Goal: Task Accomplishment & Management: Manage account settings

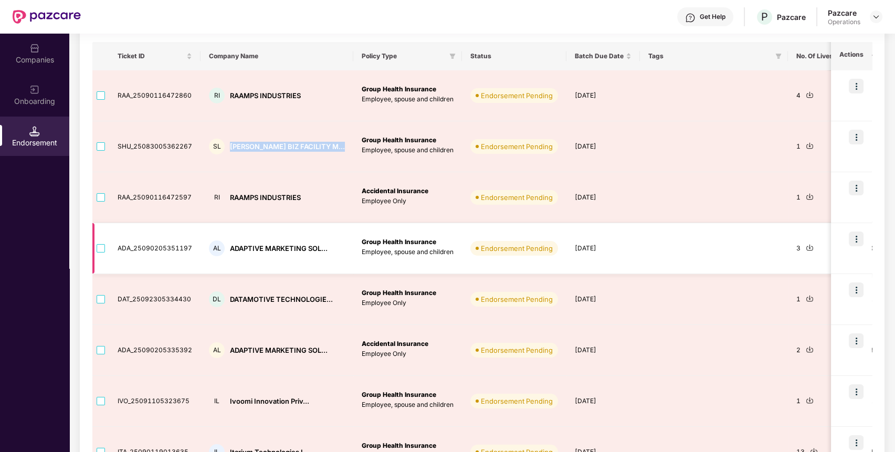
scroll to position [168, 0]
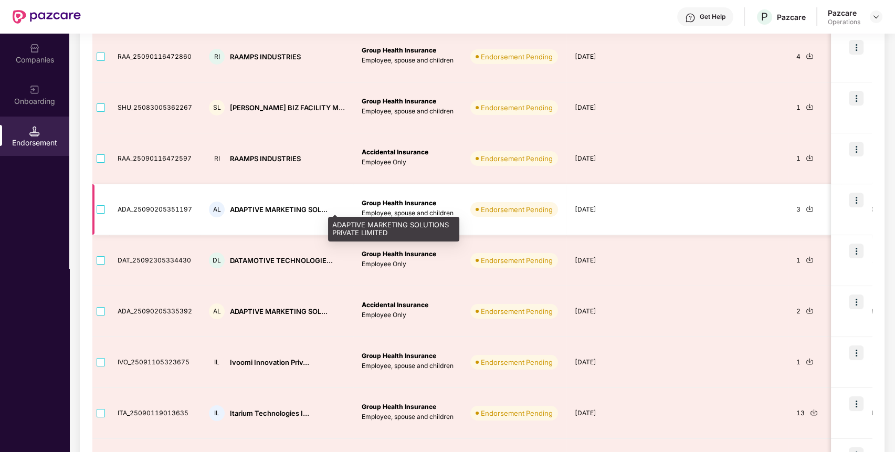
click at [272, 208] on div "ADAPTIVE MARKETING SOL..." at bounding box center [279, 210] width 98 height 10
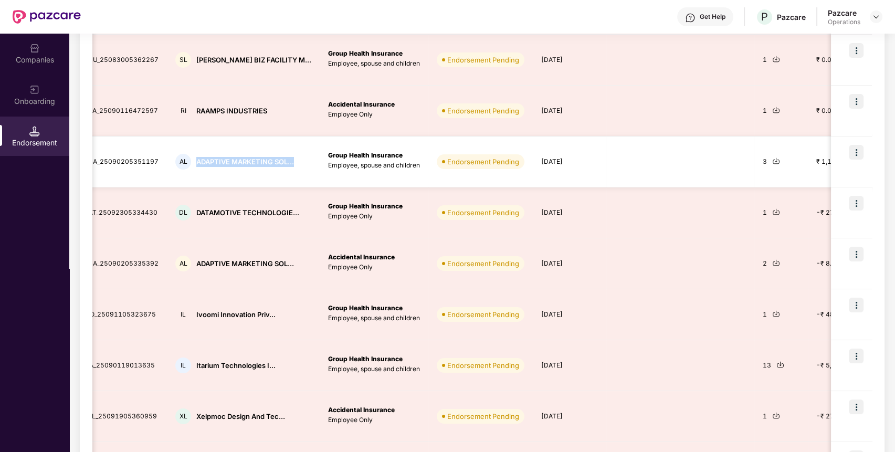
scroll to position [0, 35]
click at [771, 160] on img at bounding box center [775, 161] width 8 height 8
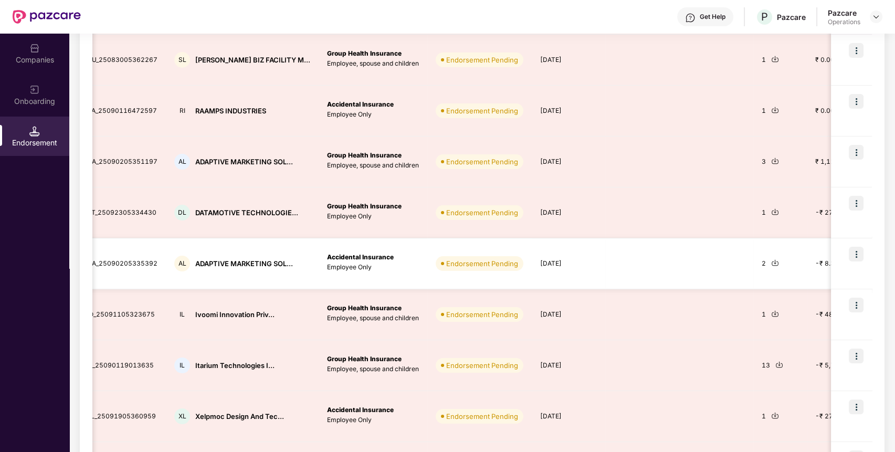
click at [763, 260] on div "2" at bounding box center [780, 264] width 37 height 10
click at [771, 260] on img at bounding box center [775, 263] width 8 height 8
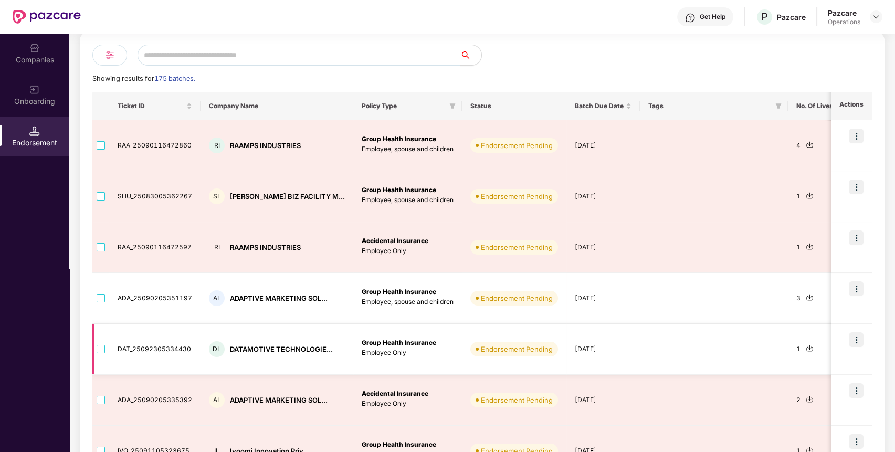
scroll to position [79, 0]
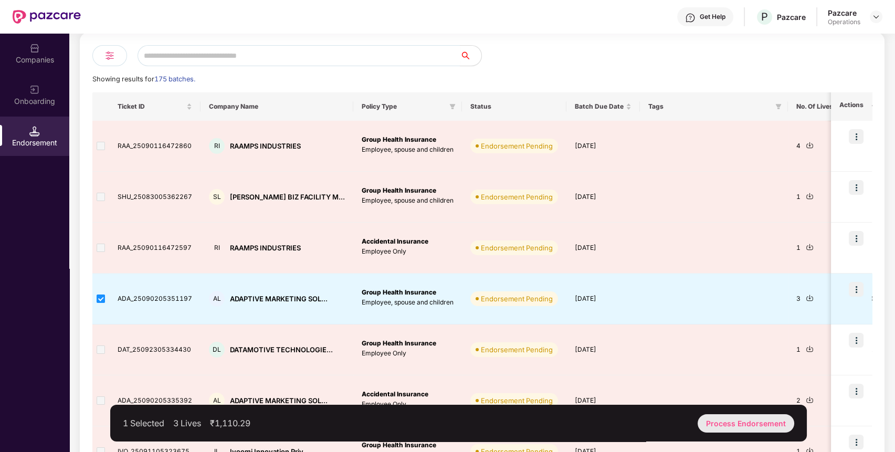
click at [733, 424] on div "Process Endorsement" at bounding box center [746, 423] width 97 height 18
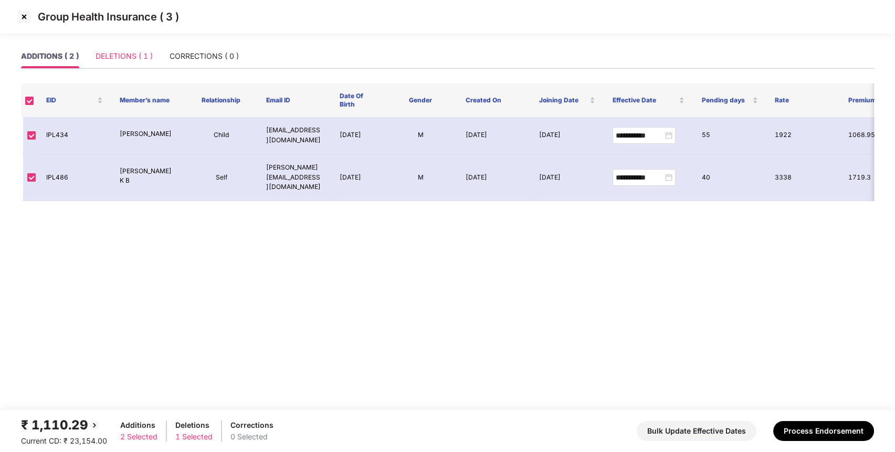
click at [139, 64] on div "DELETIONS ( 1 )" at bounding box center [124, 56] width 57 height 24
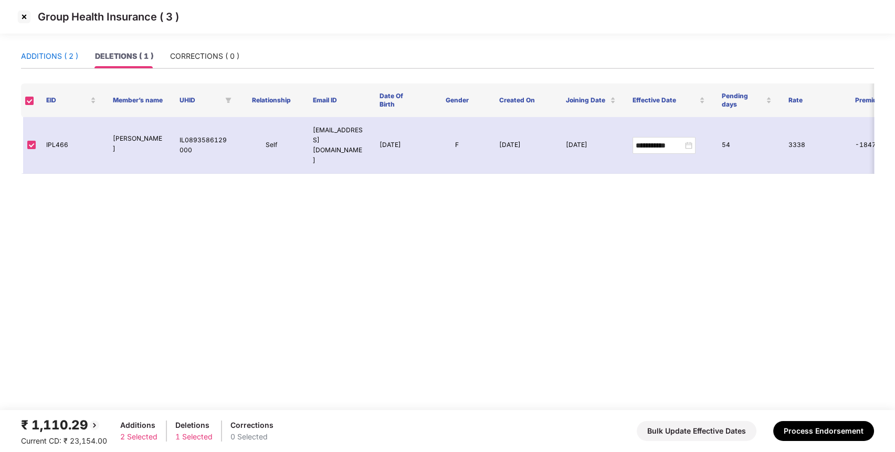
click at [44, 55] on div "ADDITIONS ( 2 )" at bounding box center [49, 56] width 57 height 12
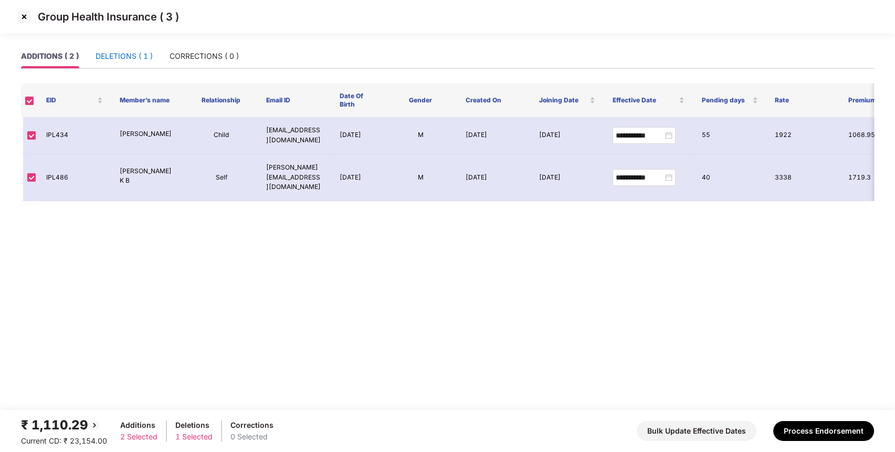
click at [147, 56] on div "DELETIONS ( 1 )" at bounding box center [124, 56] width 57 height 12
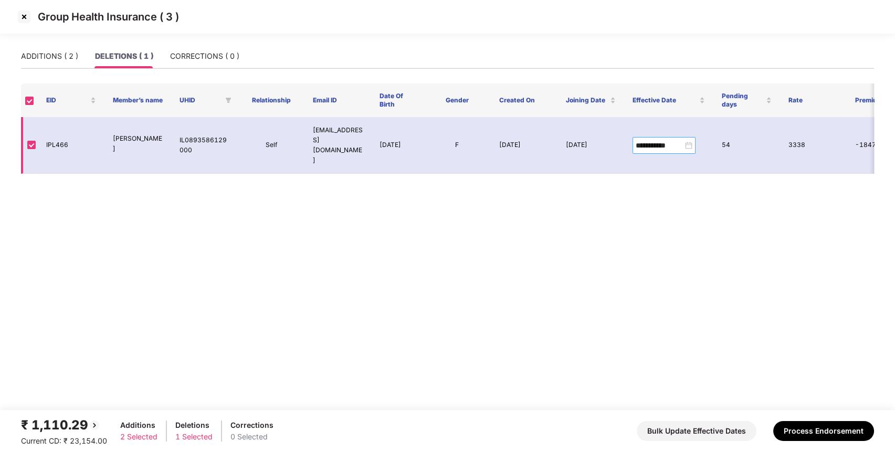
click at [688, 140] on div "**********" at bounding box center [664, 146] width 57 height 12
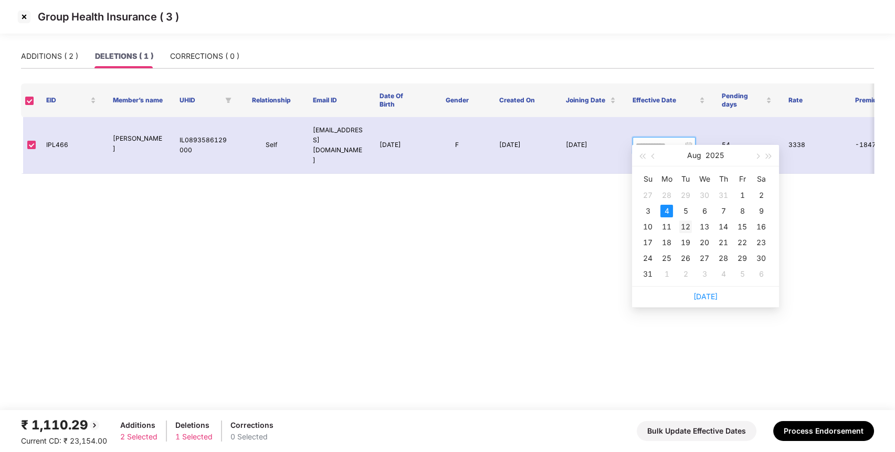
type input "**********"
click at [686, 227] on div "12" at bounding box center [685, 226] width 13 height 13
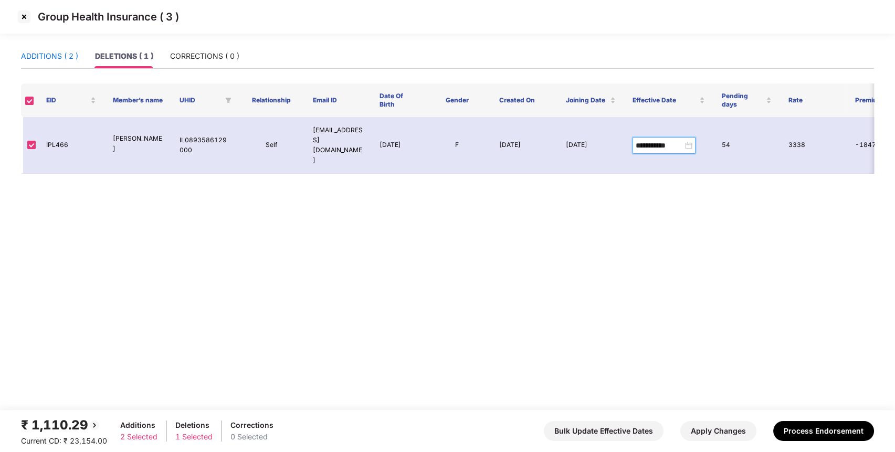
click at [55, 58] on div "ADDITIONS ( 2 )" at bounding box center [49, 56] width 57 height 12
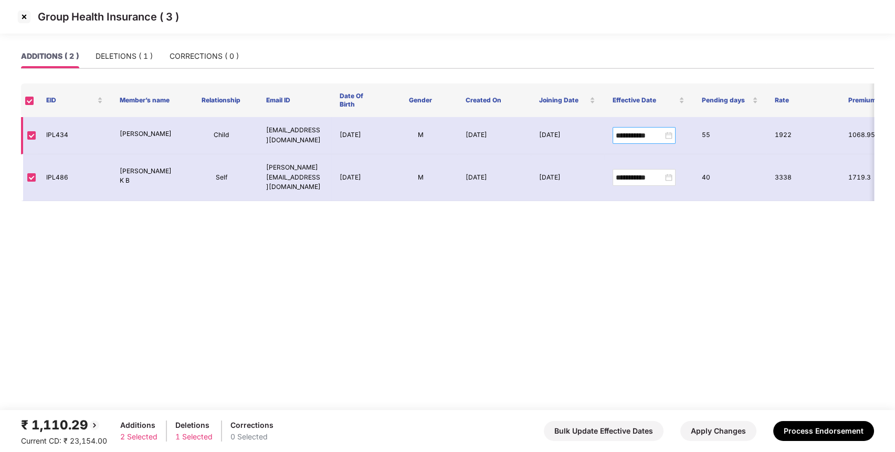
click at [668, 133] on div "**********" at bounding box center [644, 136] width 57 height 12
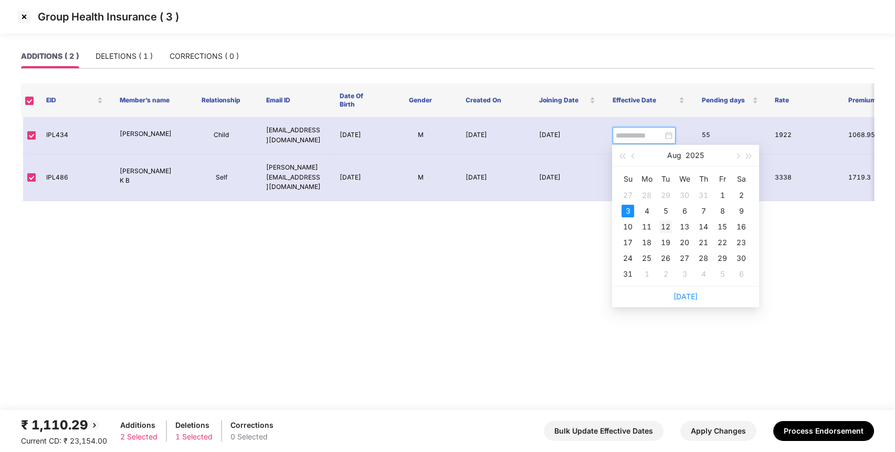
type input "**********"
click at [667, 227] on div "12" at bounding box center [665, 226] width 13 height 13
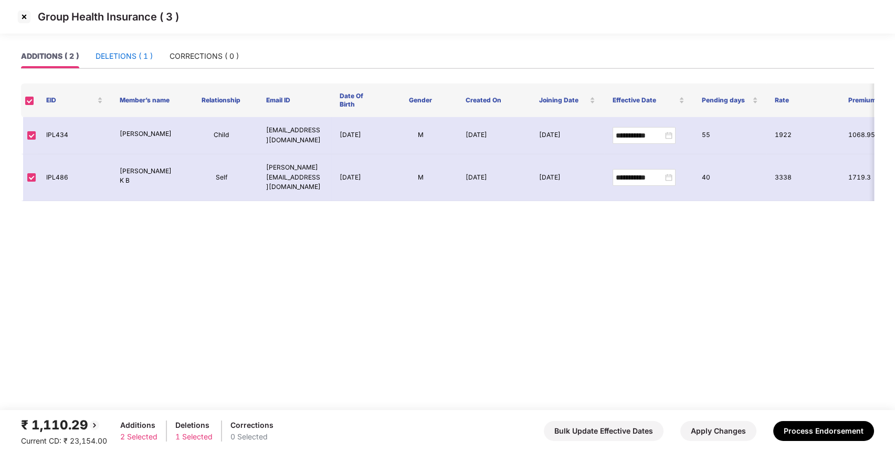
click at [121, 55] on div "DELETIONS ( 1 )" at bounding box center [124, 56] width 57 height 12
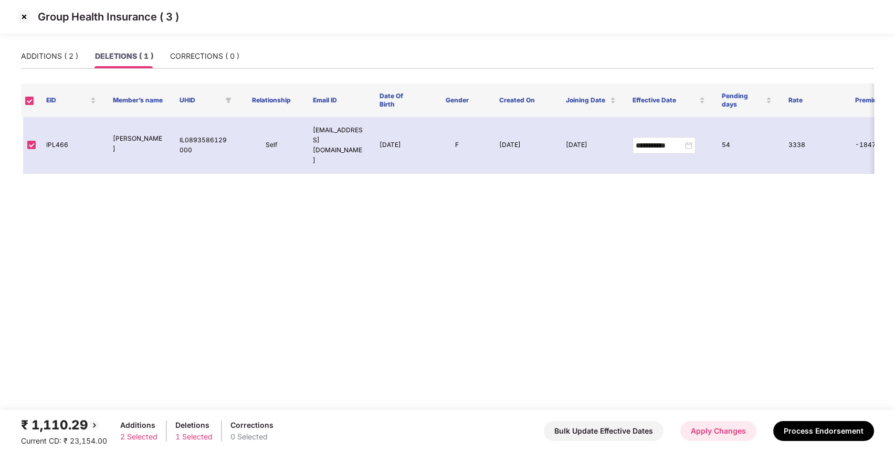
click at [701, 429] on button "Apply Changes" at bounding box center [718, 431] width 76 height 20
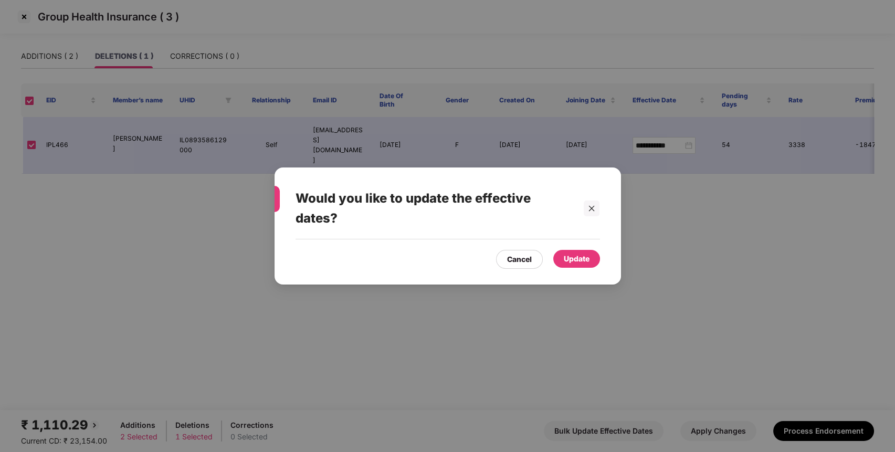
click at [585, 265] on div "Update" at bounding box center [576, 259] width 47 height 18
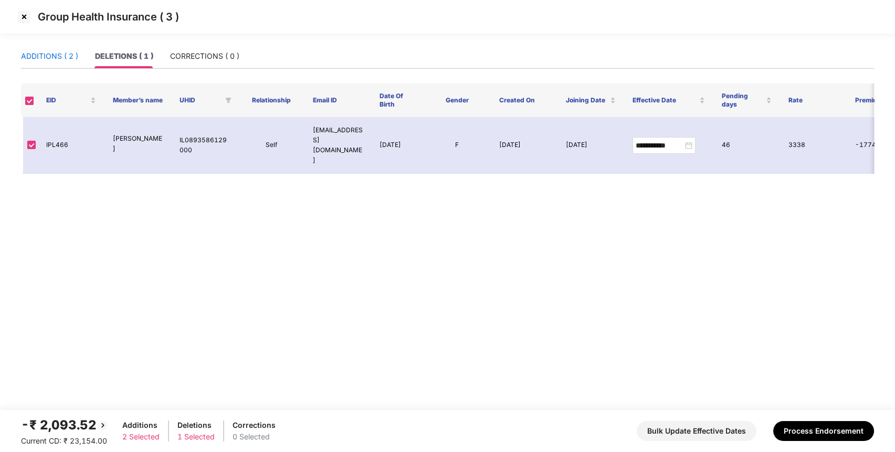
click at [43, 55] on div "ADDITIONS ( 2 )" at bounding box center [49, 56] width 57 height 12
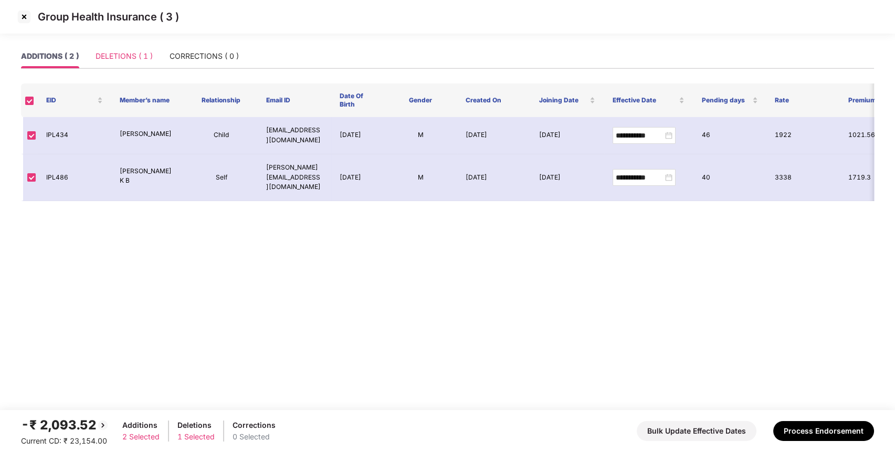
click at [122, 63] on div "DELETIONS ( 1 )" at bounding box center [124, 56] width 57 height 24
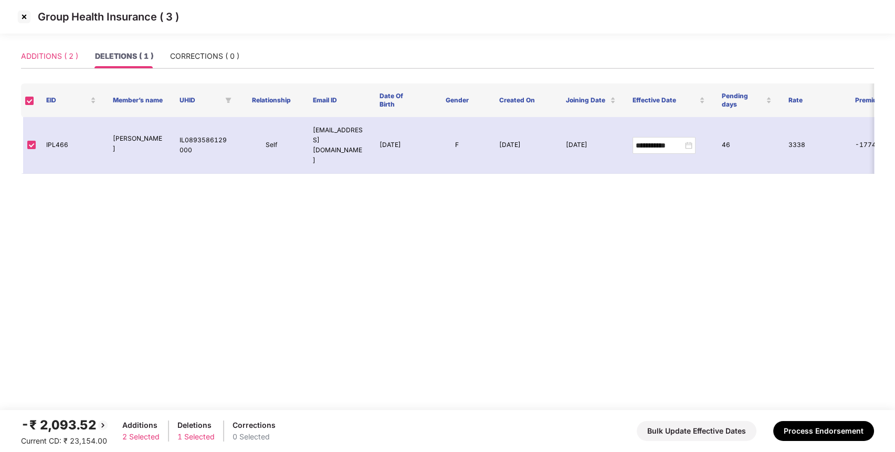
click at [54, 45] on div "ADDITIONS ( 2 )" at bounding box center [49, 56] width 57 height 24
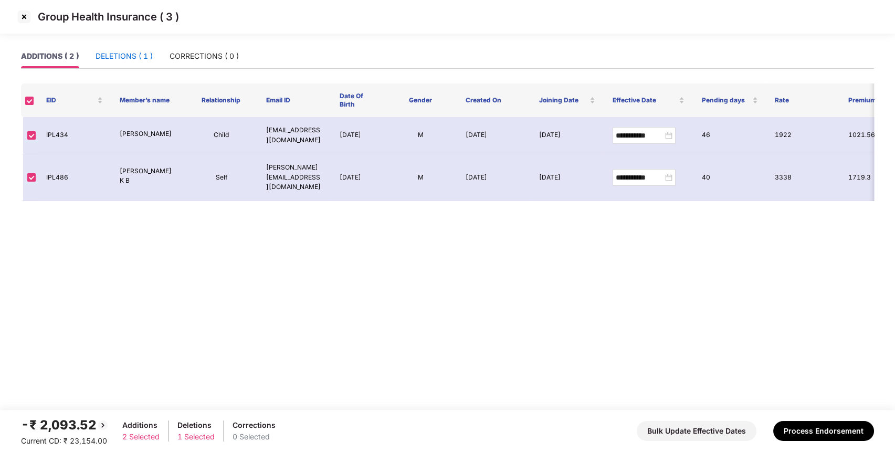
click at [126, 57] on div "DELETIONS ( 1 )" at bounding box center [124, 56] width 57 height 12
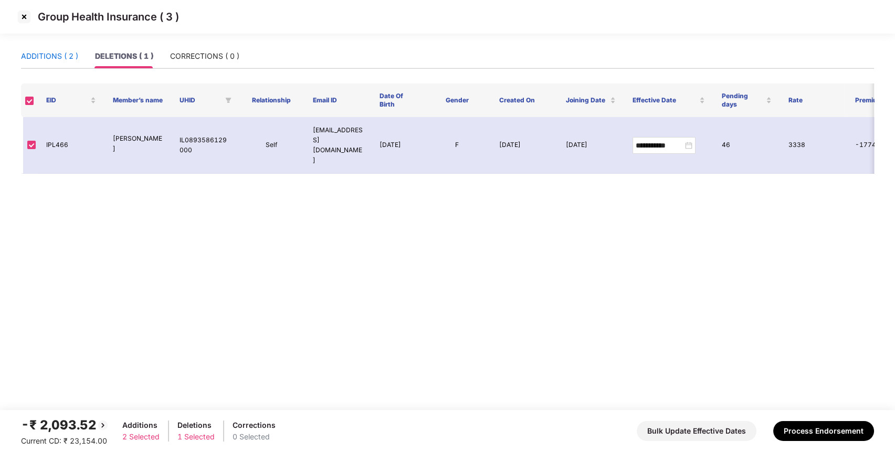
click at [64, 55] on div "ADDITIONS ( 2 )" at bounding box center [49, 56] width 57 height 12
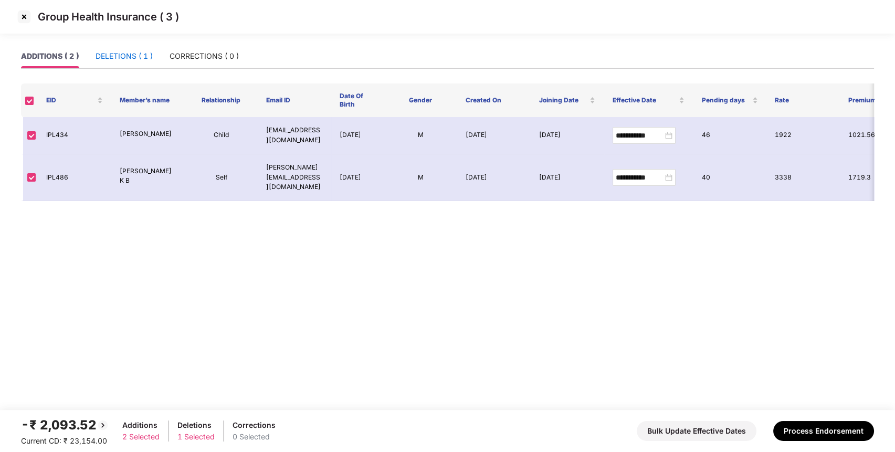
click at [134, 53] on div "DELETIONS ( 1 )" at bounding box center [124, 56] width 57 height 12
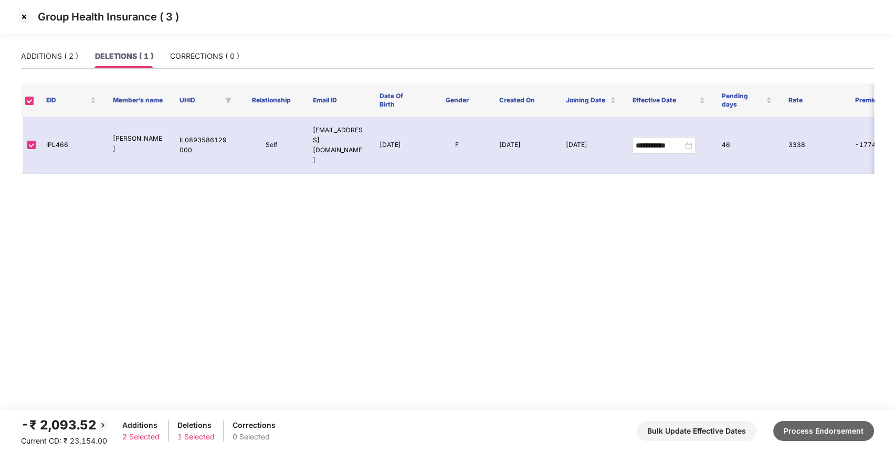
click at [807, 429] on button "Process Endorsement" at bounding box center [823, 431] width 101 height 20
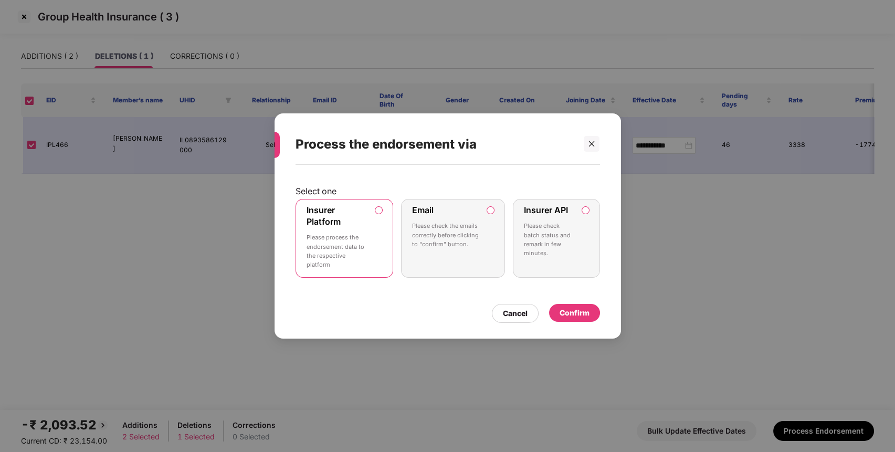
click at [589, 213] on label "Insurer API Please check batch status and remark in few minutes." at bounding box center [556, 238] width 87 height 79
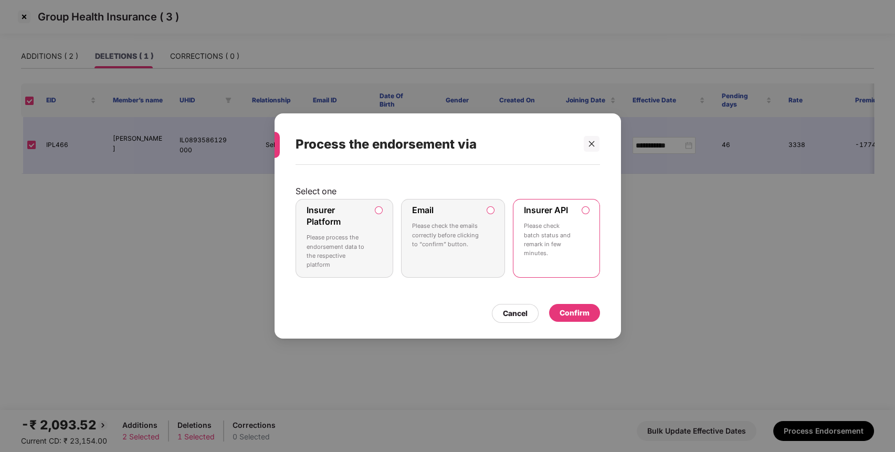
click at [567, 313] on div "Confirm" at bounding box center [575, 313] width 30 height 12
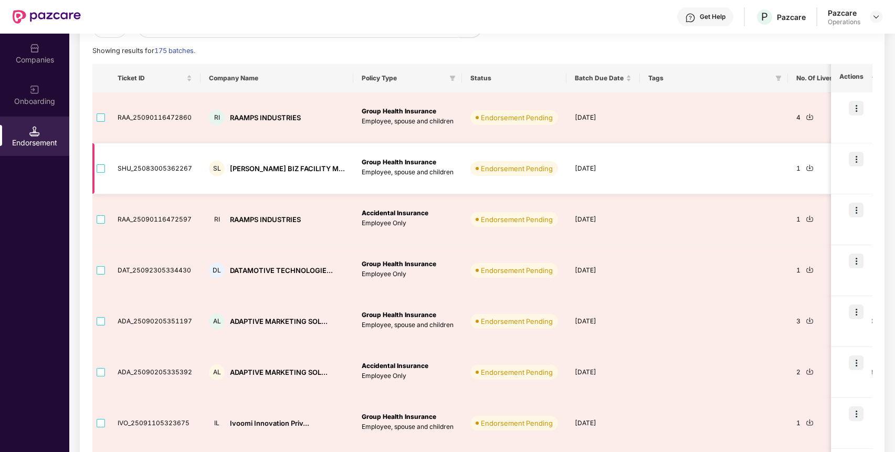
scroll to position [116, 0]
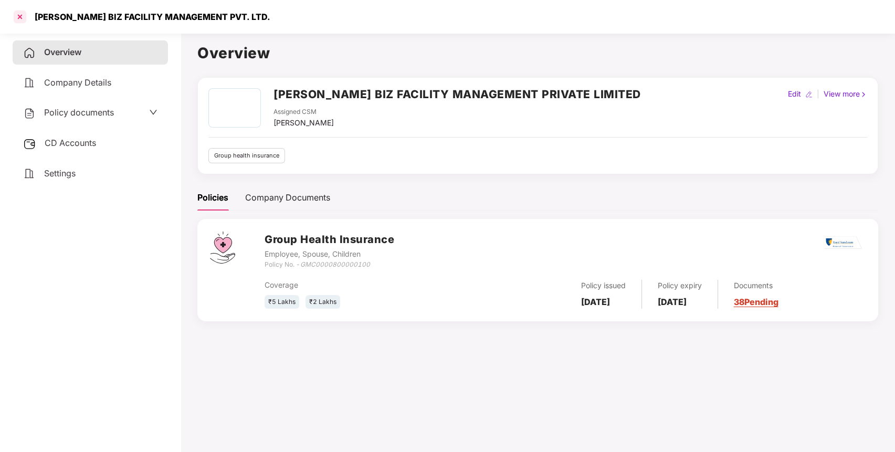
click at [25, 14] on div at bounding box center [20, 16] width 17 height 17
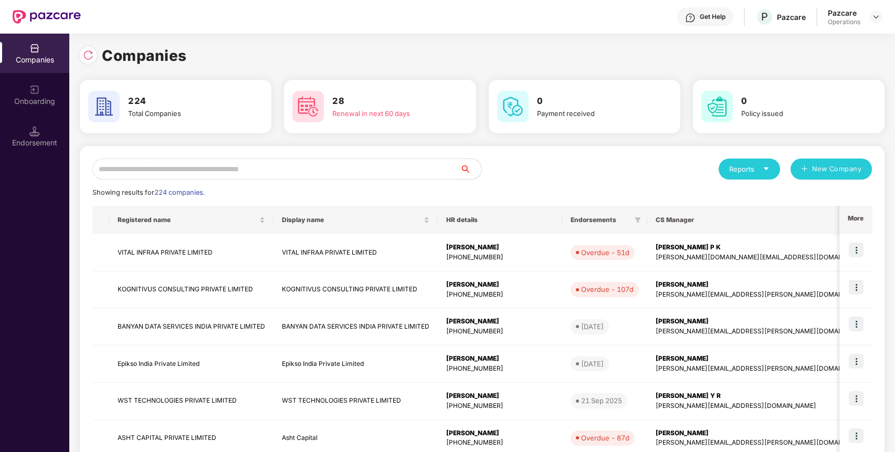
click at [276, 172] on input "text" at bounding box center [276, 169] width 368 height 21
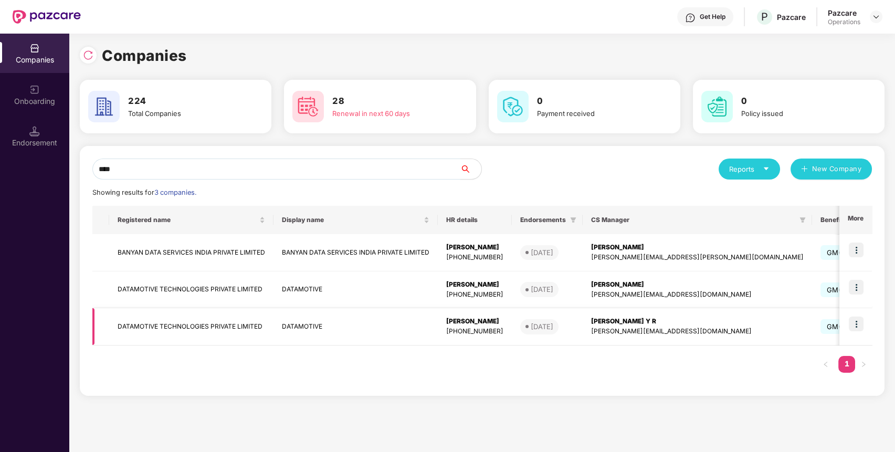
type input "****"
click at [196, 323] on td "DATAMOTIVE TECHNOLOGIES PRIVATE LIMITED" at bounding box center [191, 326] width 164 height 37
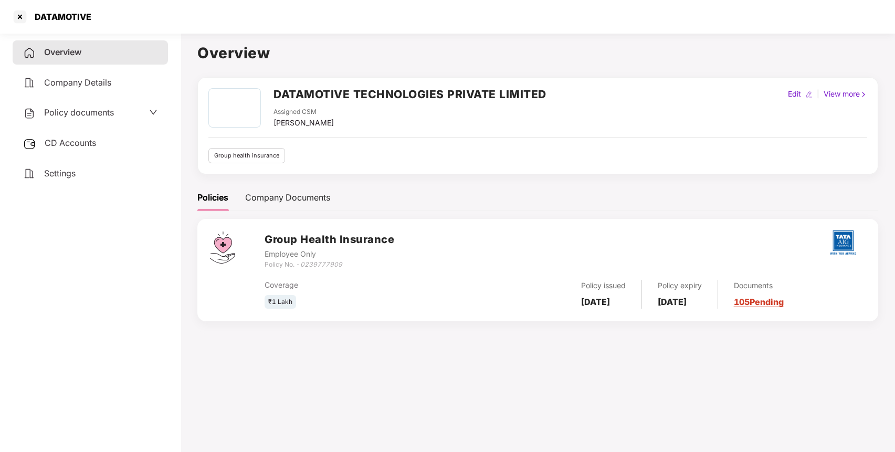
click at [87, 108] on span "Policy documents" at bounding box center [79, 112] width 70 height 10
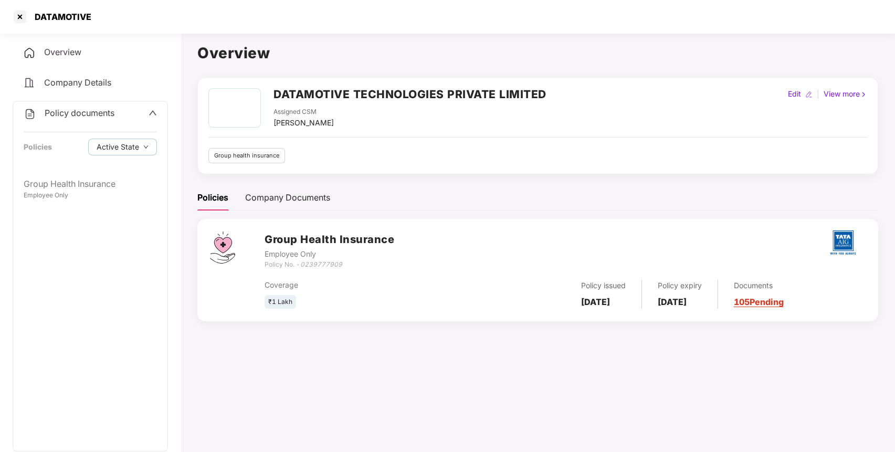
click at [313, 87] on h2 "DATAMOTIVE TECHNOLOGIES PRIVATE LIMITED" at bounding box center [409, 94] width 273 height 17
copy h2 "DATAMOTIVE TECHNOLOGIES PRIVATE LIMITED"
click at [24, 9] on div at bounding box center [20, 16] width 17 height 17
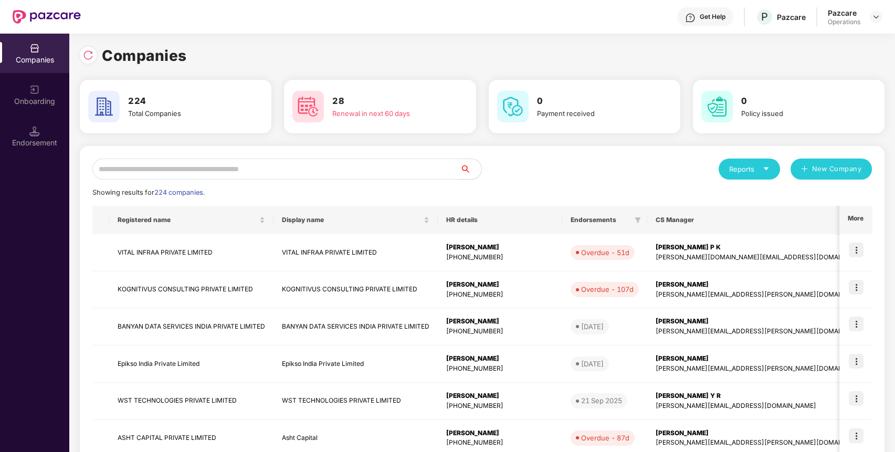
paste input "**********"
click at [176, 163] on input "**********" at bounding box center [276, 169] width 368 height 21
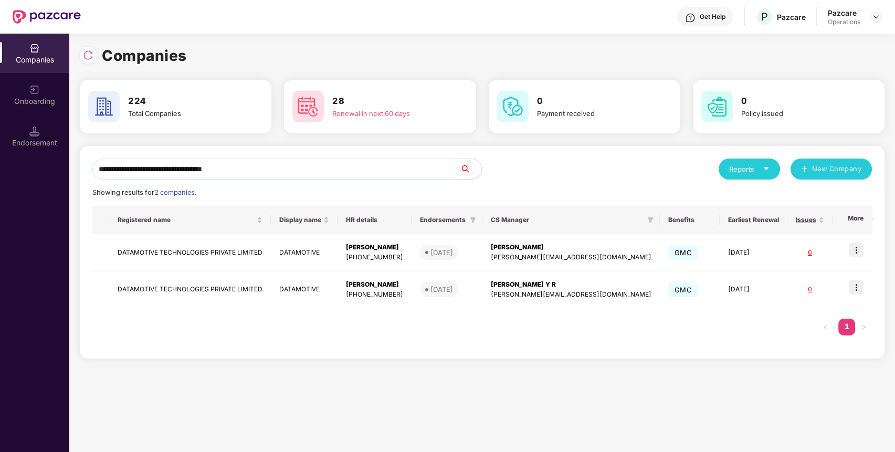
click at [285, 167] on input "**********" at bounding box center [276, 169] width 368 height 21
paste input "text"
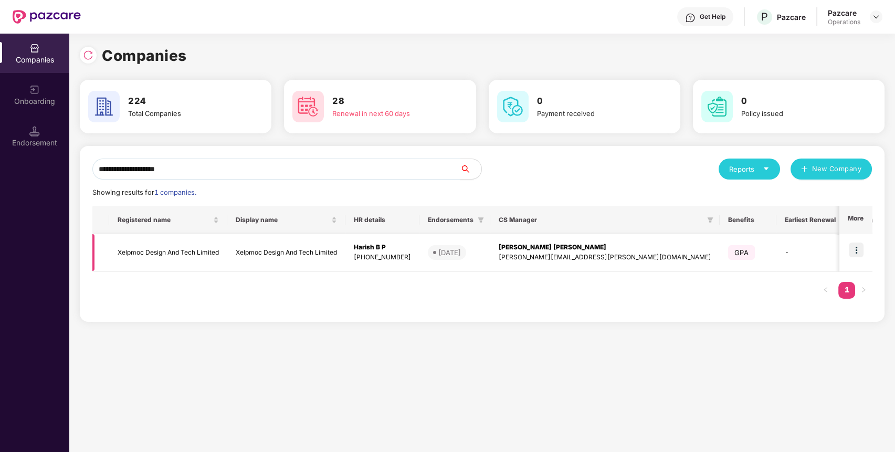
type input "**********"
click at [147, 244] on td "Xelpmoc Design And Tech Limited" at bounding box center [168, 252] width 118 height 37
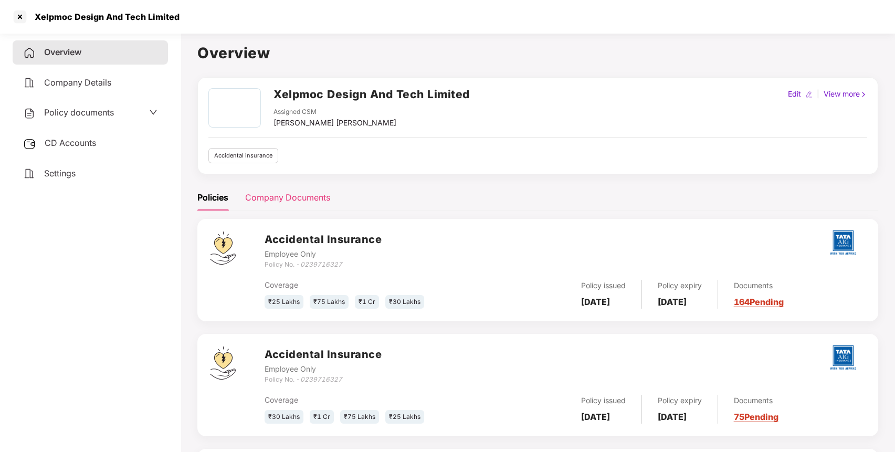
scroll to position [124, 0]
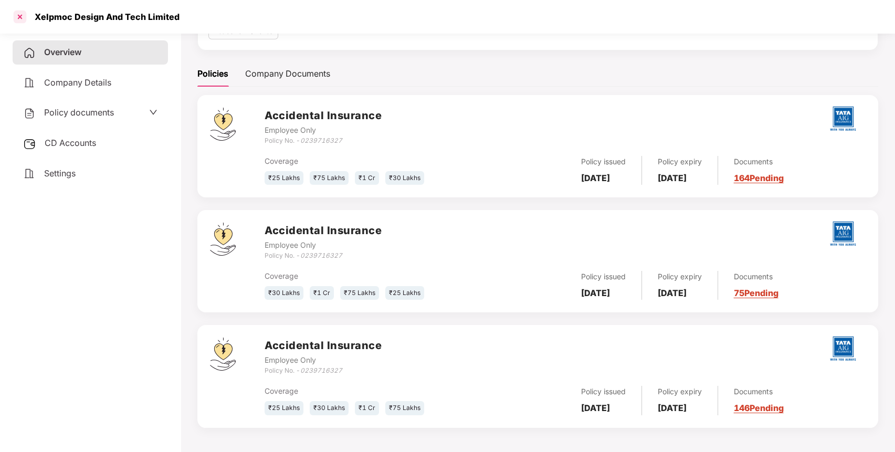
click at [21, 13] on div at bounding box center [20, 16] width 17 height 17
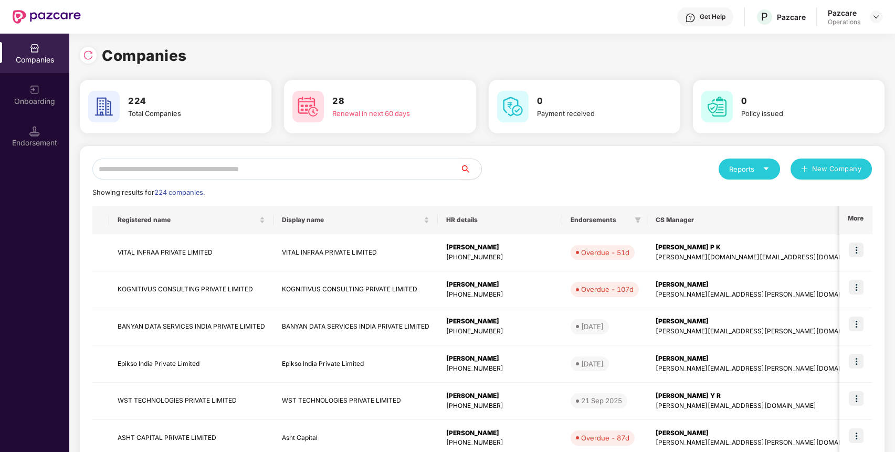
scroll to position [0, 0]
click at [88, 57] on img at bounding box center [88, 55] width 10 height 10
paste input "**********"
click at [210, 168] on input "text" at bounding box center [276, 169] width 368 height 21
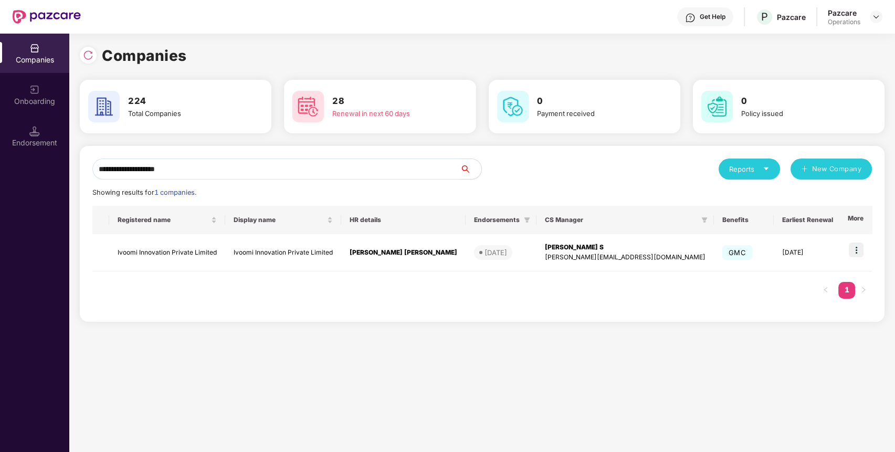
scroll to position [0, 1]
type input "**********"
click at [856, 247] on img at bounding box center [856, 250] width 15 height 15
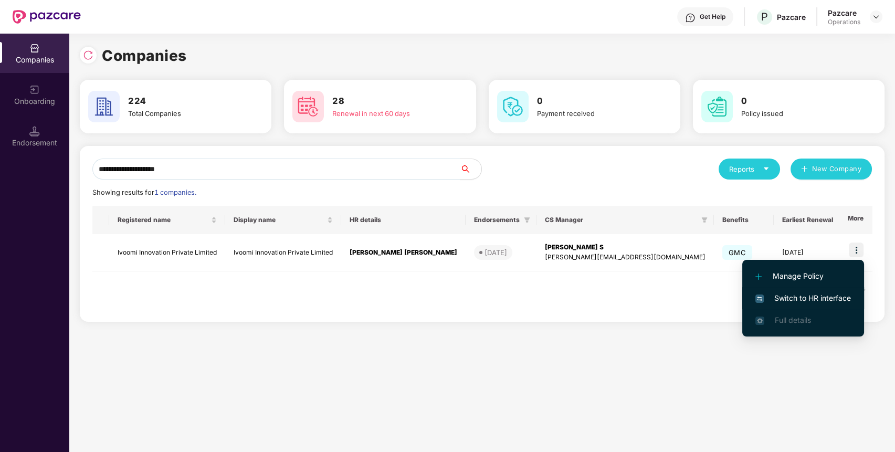
click at [784, 301] on span "Switch to HR interface" at bounding box center [803, 298] width 96 height 12
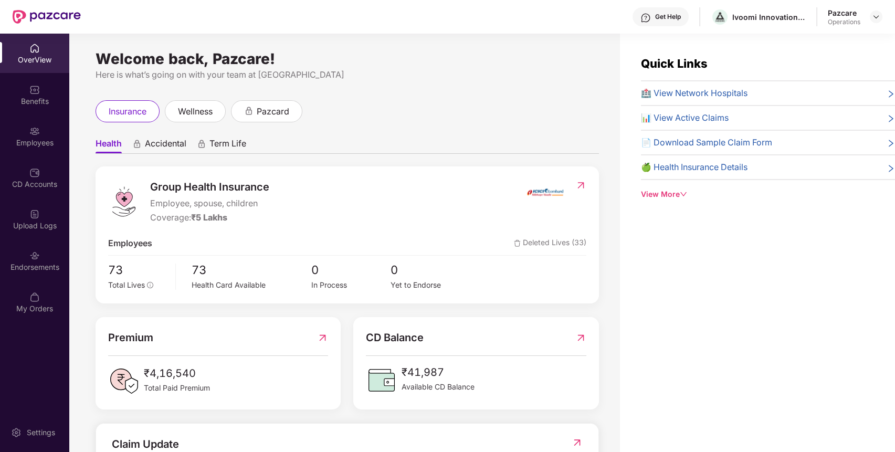
click at [30, 255] on img at bounding box center [34, 255] width 10 height 10
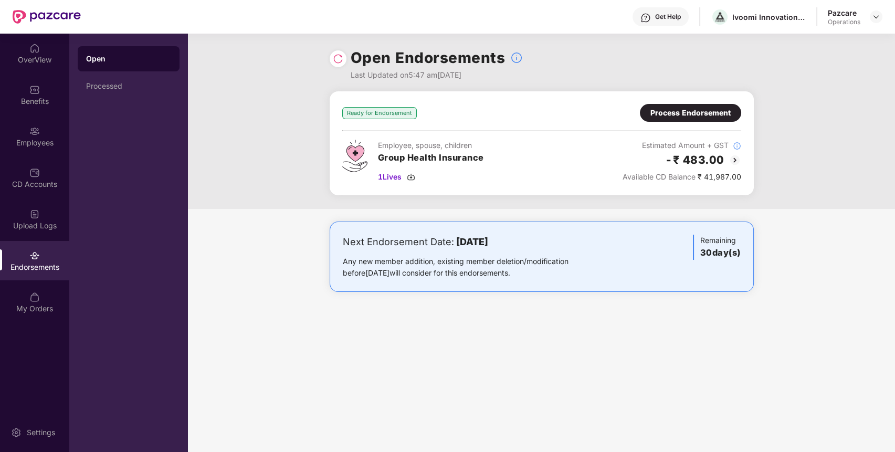
click at [731, 156] on img at bounding box center [735, 160] width 13 height 13
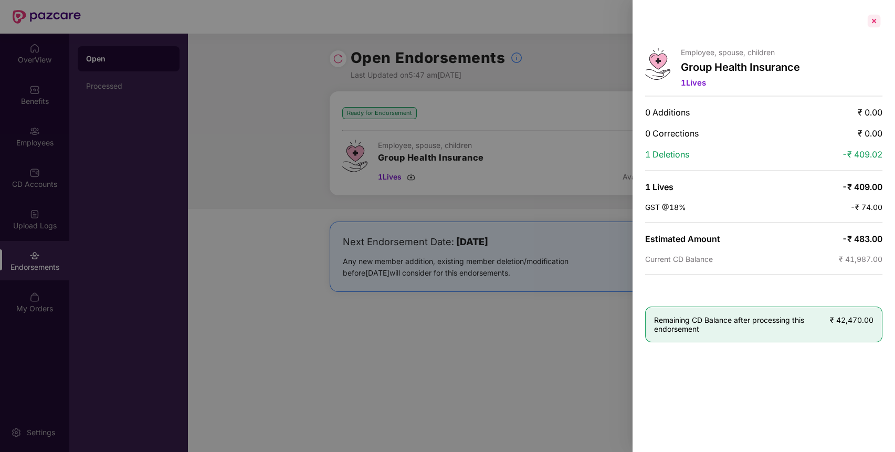
click at [875, 21] on div at bounding box center [874, 21] width 17 height 17
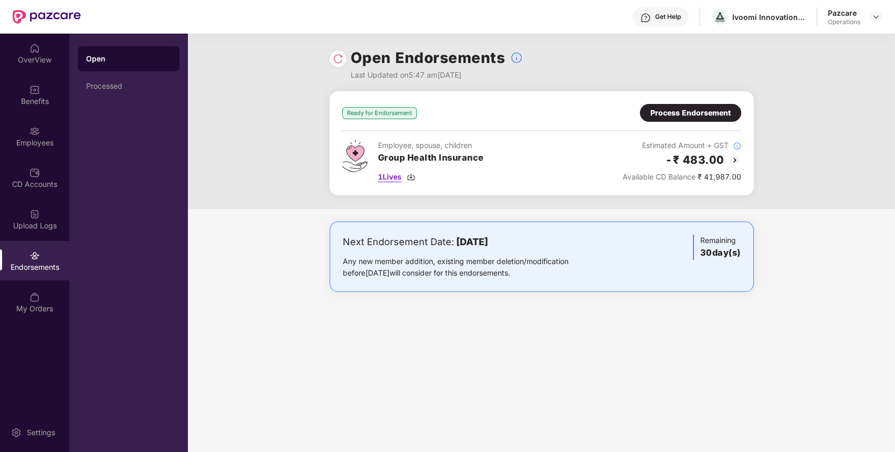
click at [413, 175] on img at bounding box center [411, 177] width 8 height 8
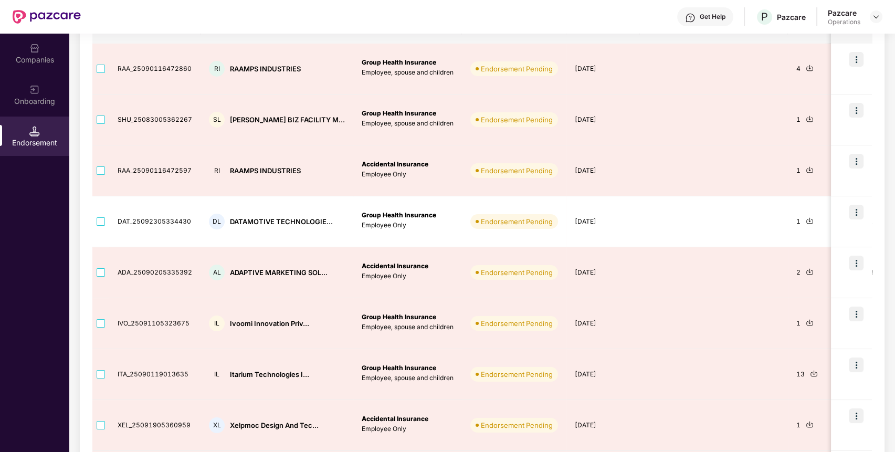
scroll to position [157, 0]
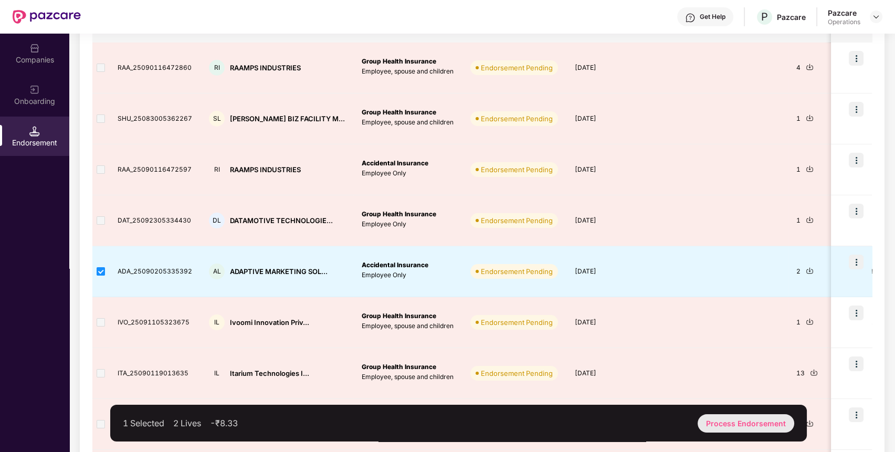
click at [729, 416] on div "Process Endorsement" at bounding box center [746, 423] width 97 height 18
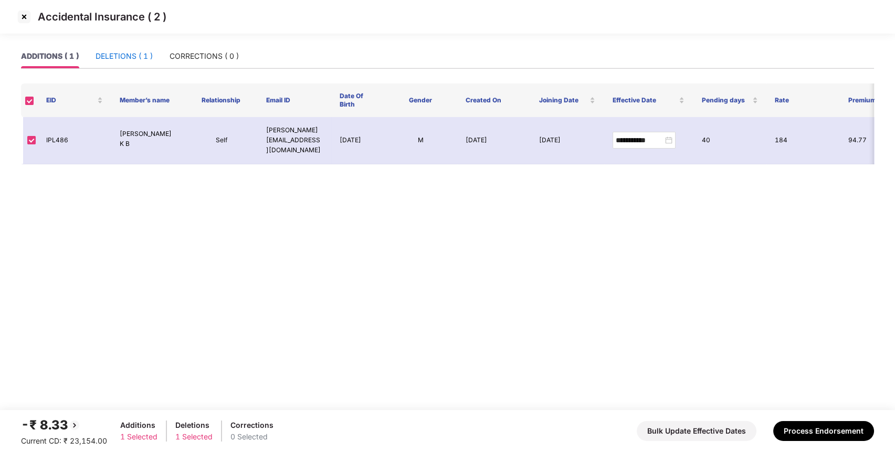
click at [127, 58] on div "DELETIONS ( 1 )" at bounding box center [124, 56] width 57 height 12
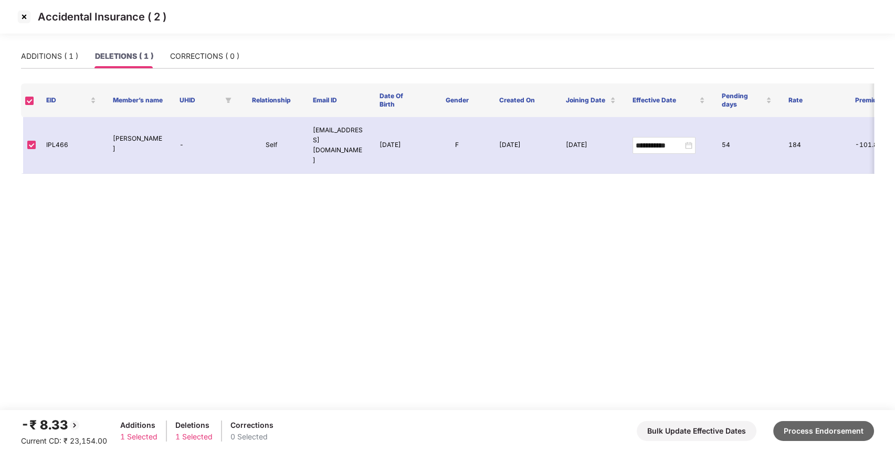
click at [806, 429] on button "Process Endorsement" at bounding box center [823, 431] width 101 height 20
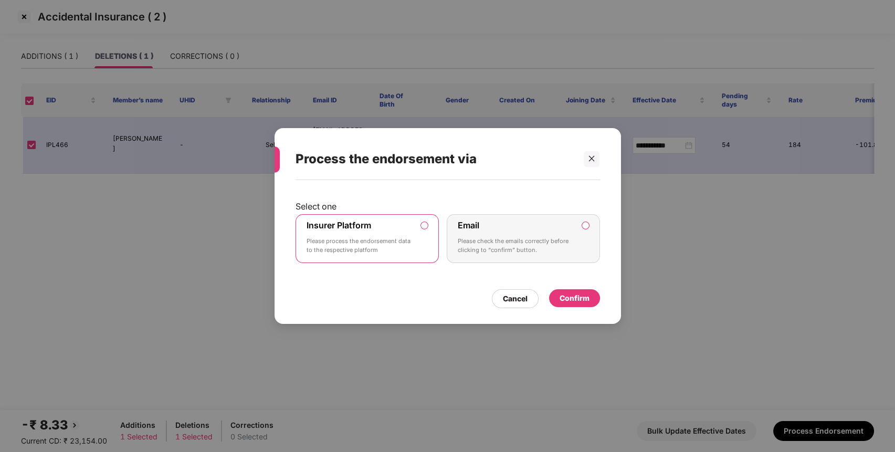
click at [570, 294] on div "Confirm" at bounding box center [575, 298] width 30 height 12
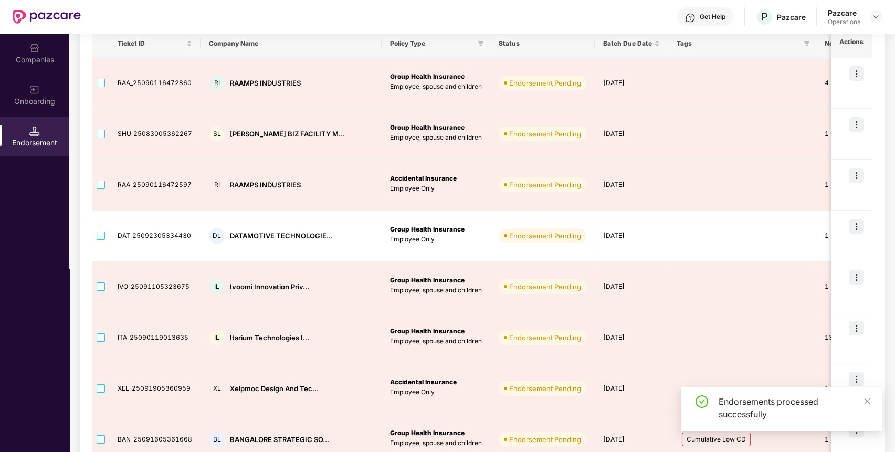
scroll to position [143, 0]
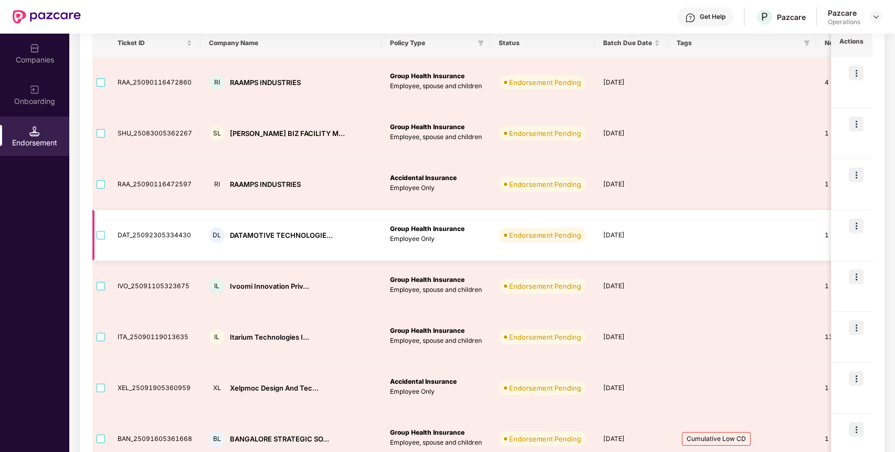
click at [834, 232] on img at bounding box center [838, 234] width 8 height 8
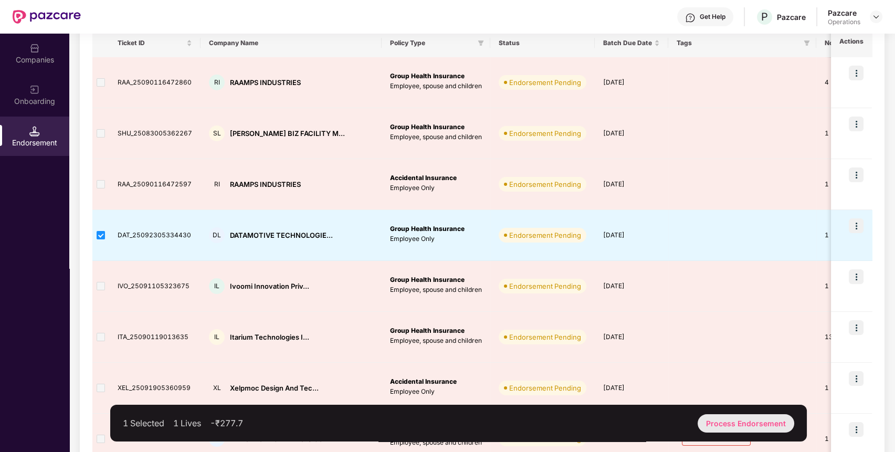
click at [759, 421] on div "Process Endorsement" at bounding box center [746, 423] width 97 height 18
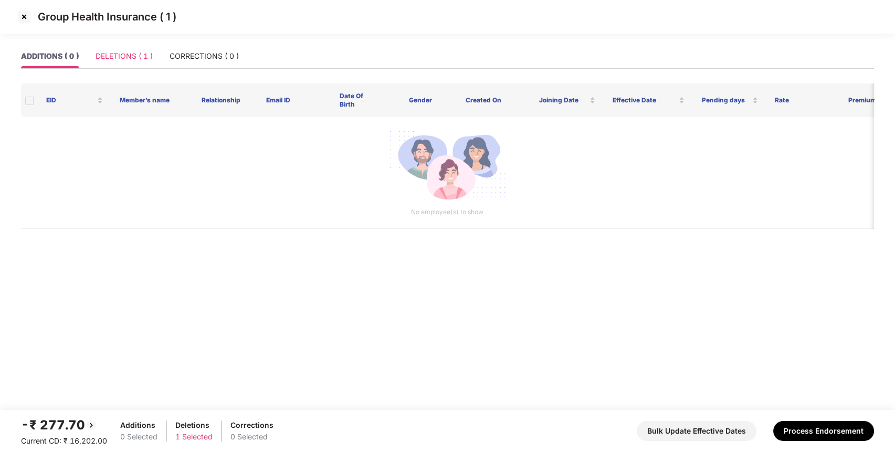
click at [112, 50] on div "DELETIONS ( 1 )" at bounding box center [124, 56] width 57 height 24
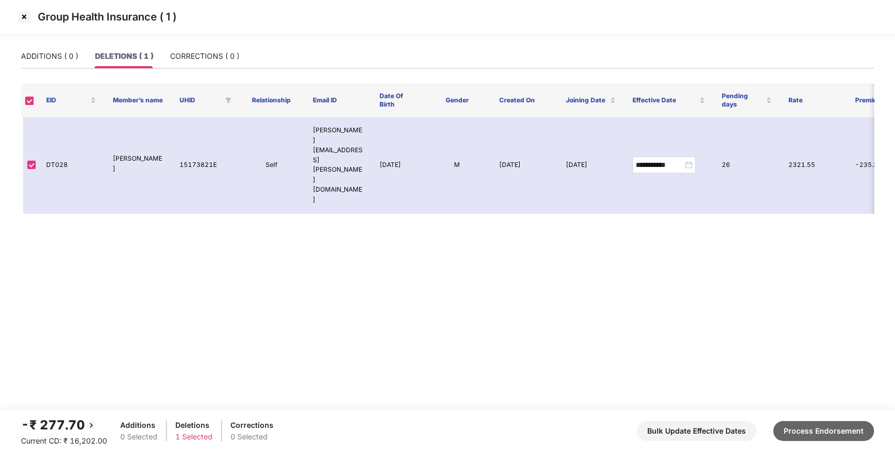
click at [807, 435] on button "Process Endorsement" at bounding box center [823, 431] width 101 height 20
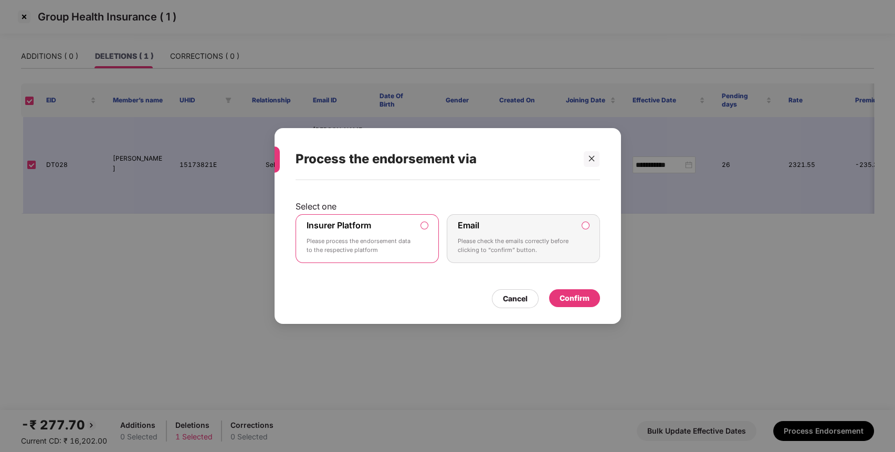
click at [572, 293] on div "Confirm" at bounding box center [575, 298] width 30 height 12
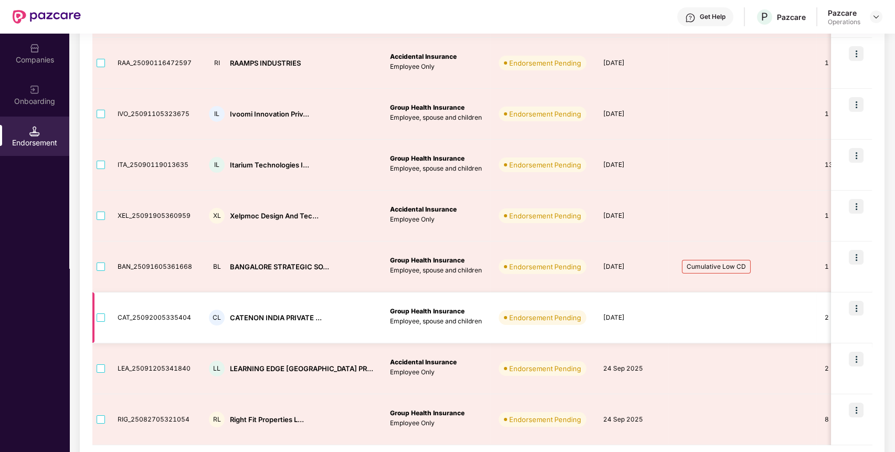
scroll to position [269, 0]
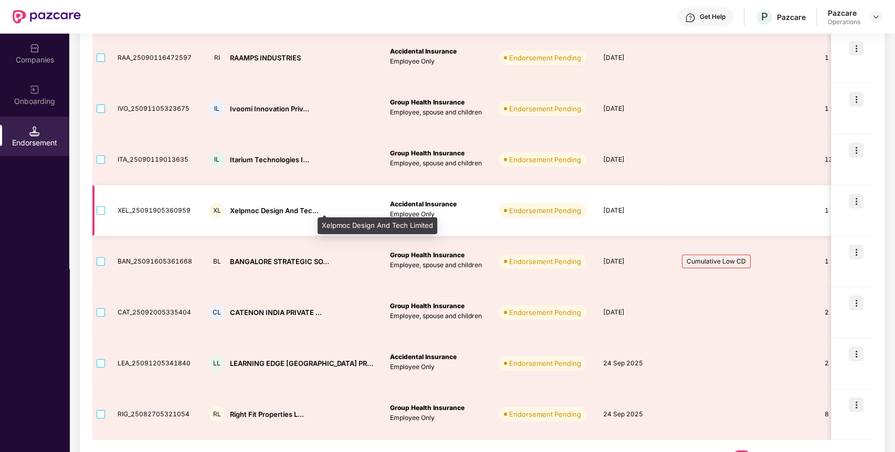
click at [250, 207] on div "Xelpmoc Design And Tec..." at bounding box center [274, 211] width 89 height 10
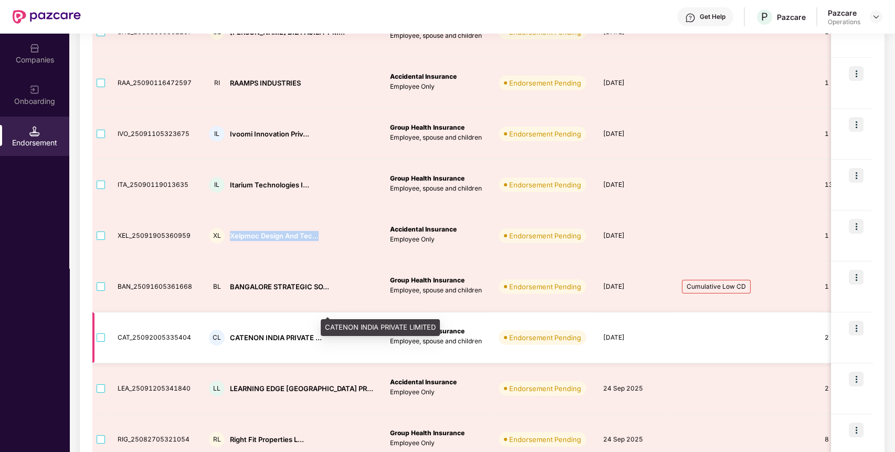
scroll to position [307, 0]
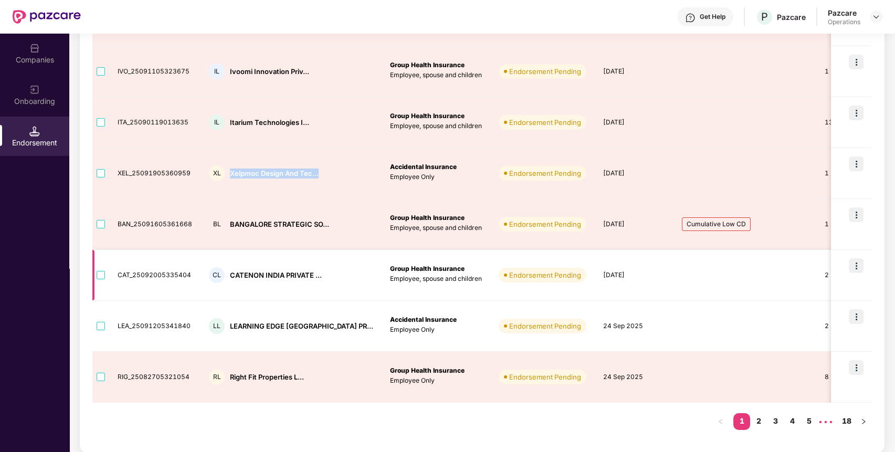
copy div "Xelpmoc Design And Tec..."
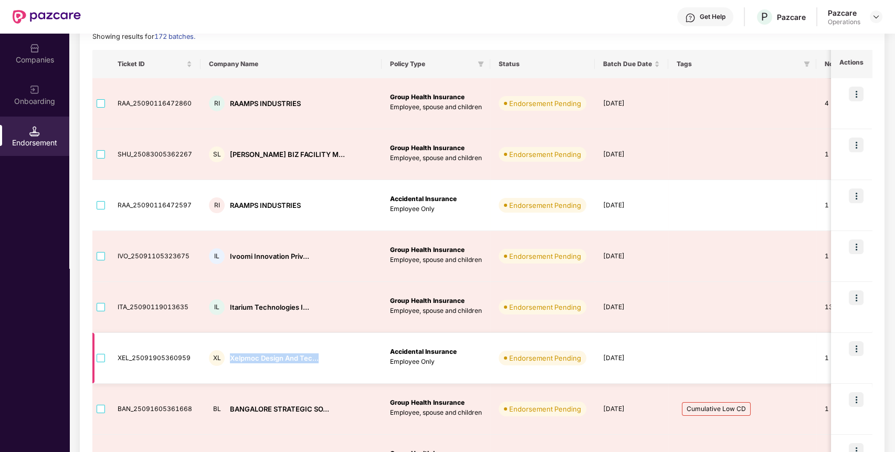
scroll to position [119, 0]
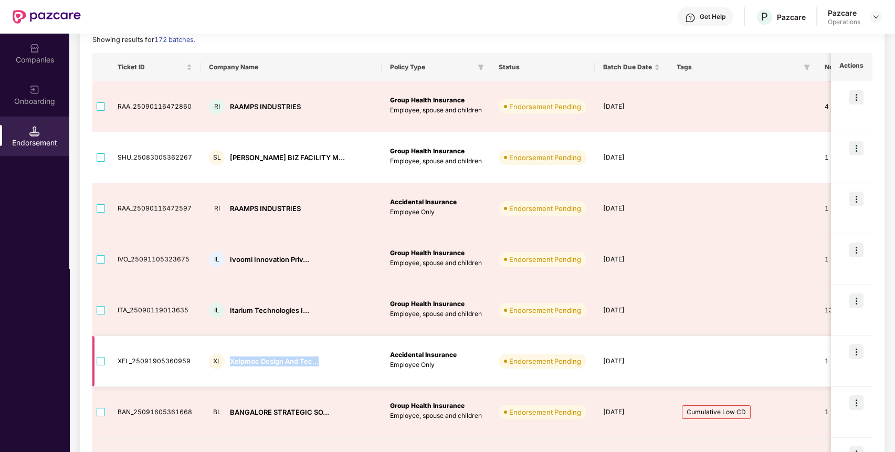
copy div "Xelpmoc Design And Tec..."
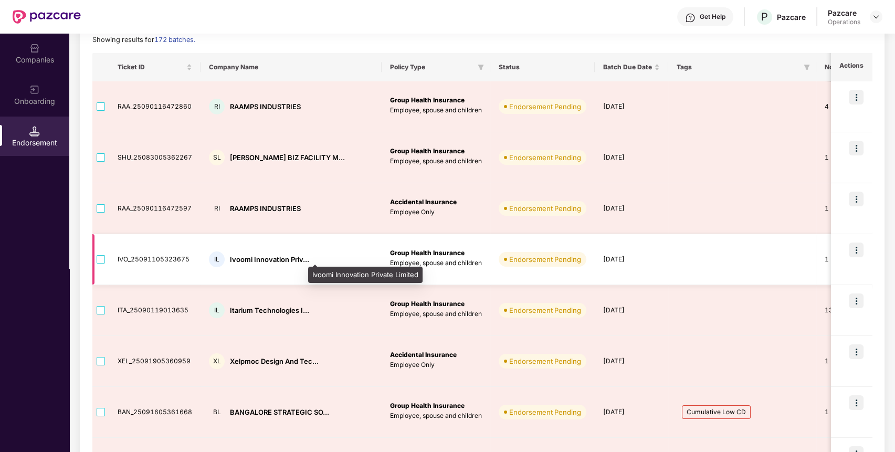
click at [250, 259] on div "Ivoomi Innovation Priv..." at bounding box center [269, 260] width 79 height 10
copy div "Ivoomi Innovation Priv..."
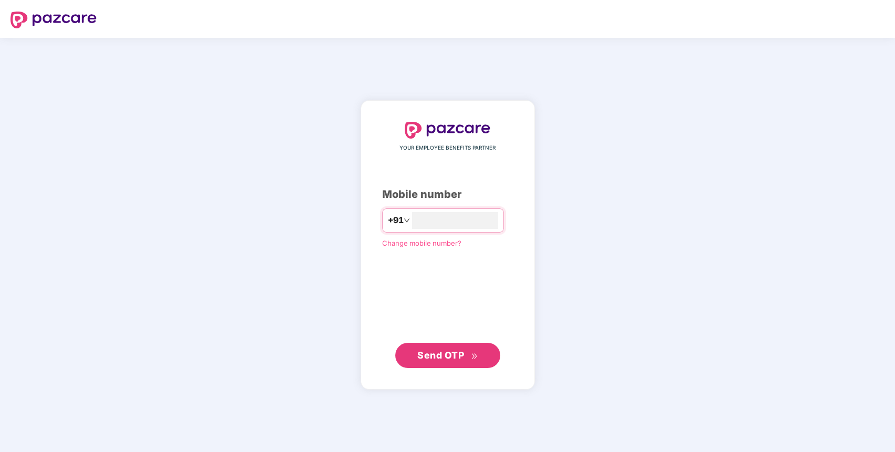
type input "**********"
click at [416, 354] on button "Send OTP" at bounding box center [447, 354] width 105 height 25
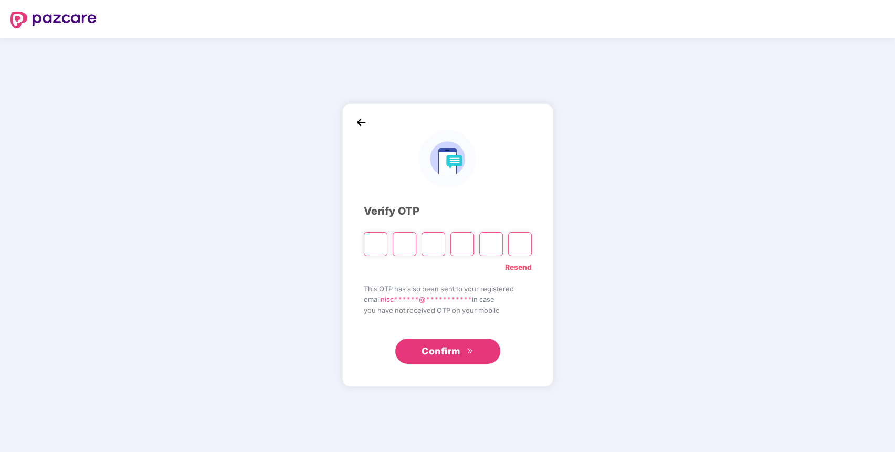
paste input "*"
type input "*"
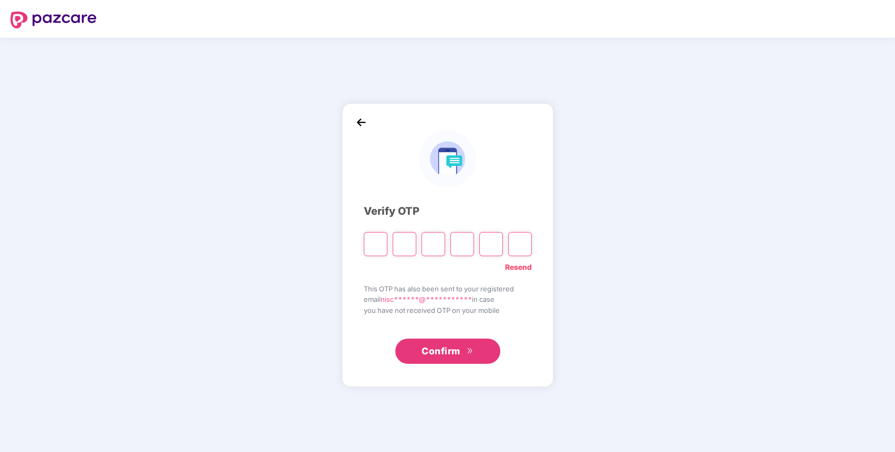
type input "*"
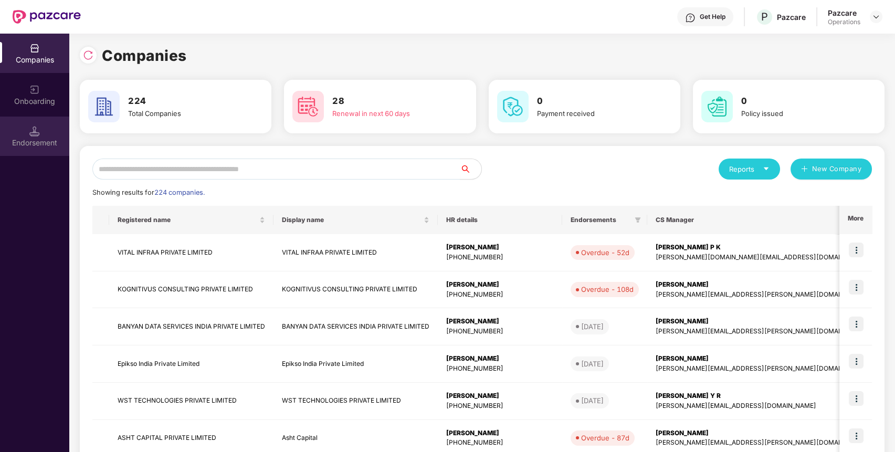
click at [28, 134] on div "Endorsement" at bounding box center [34, 136] width 69 height 39
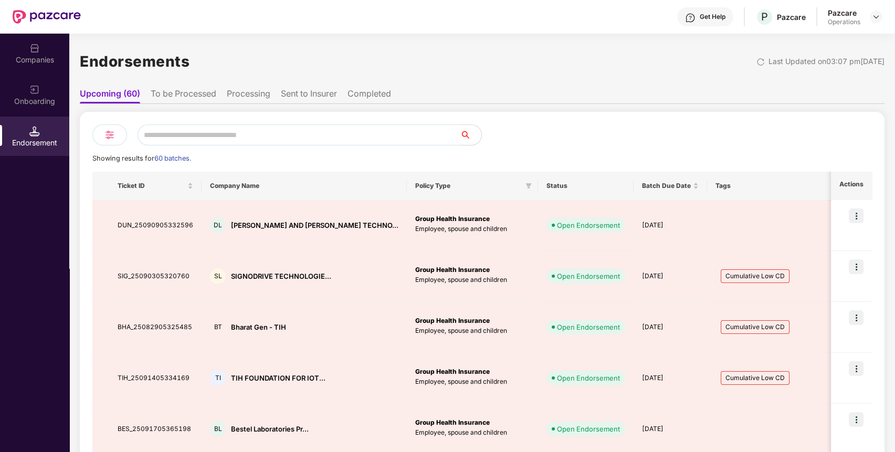
click at [243, 103] on li "Processing" at bounding box center [249, 95] width 44 height 15
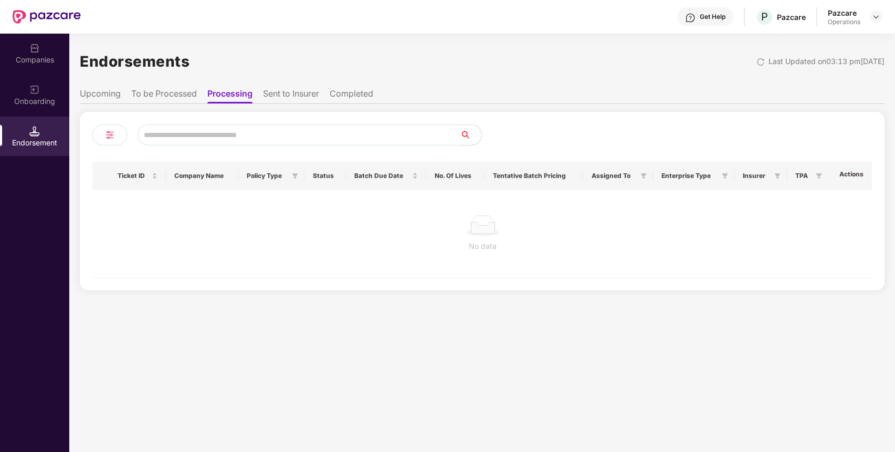
click at [275, 91] on li "Sent to Insurer" at bounding box center [291, 95] width 56 height 15
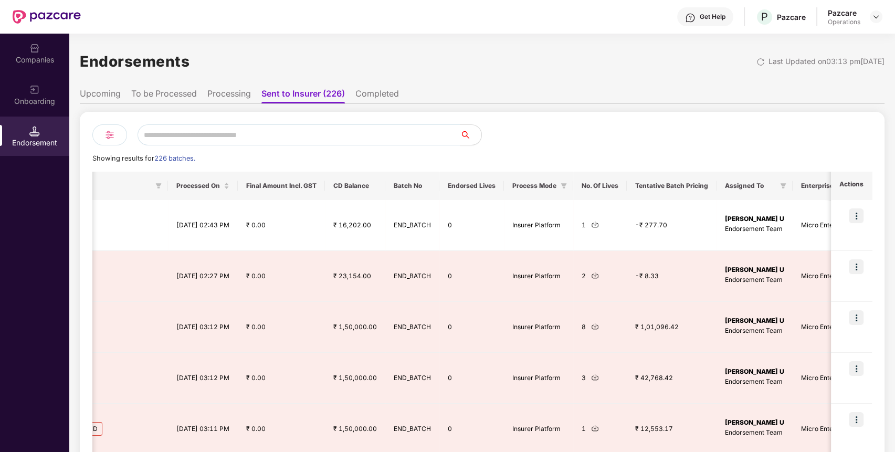
scroll to position [0, 584]
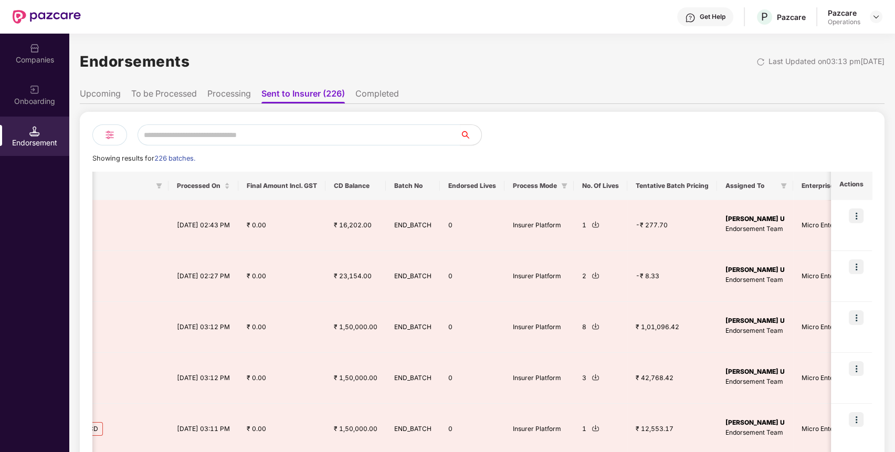
click at [374, 97] on li "Completed" at bounding box center [377, 95] width 44 height 15
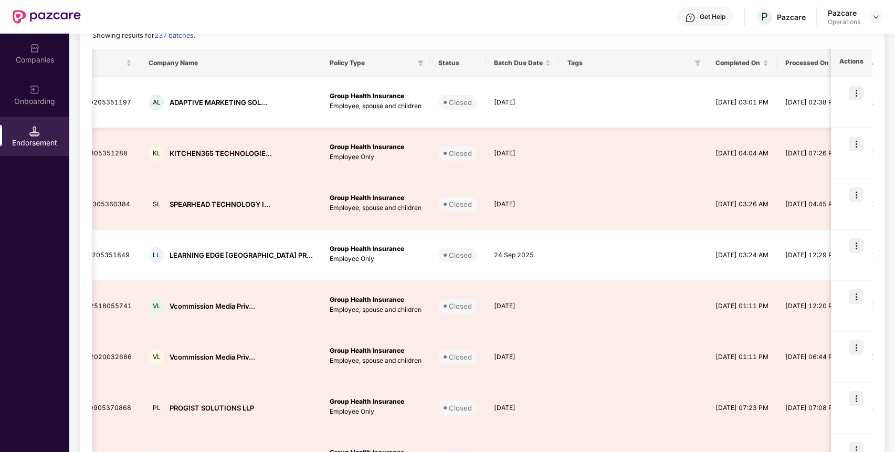
scroll to position [0, 71]
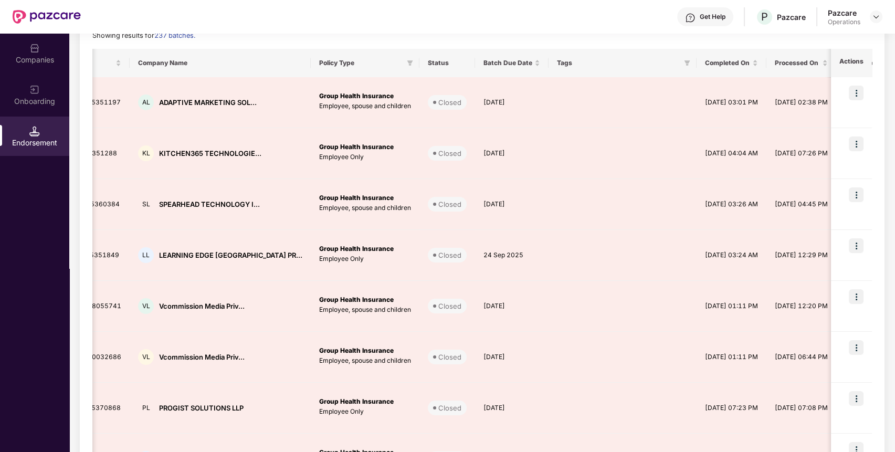
click at [50, 131] on div "Endorsement" at bounding box center [34, 136] width 69 height 39
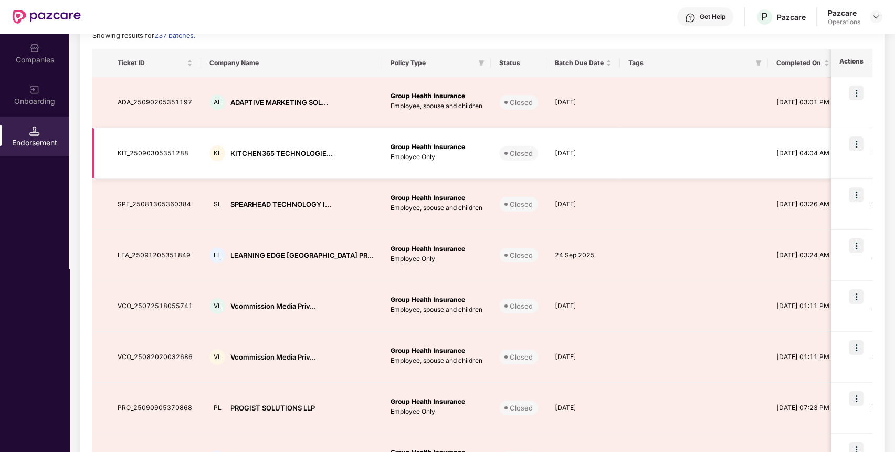
scroll to position [0, 0]
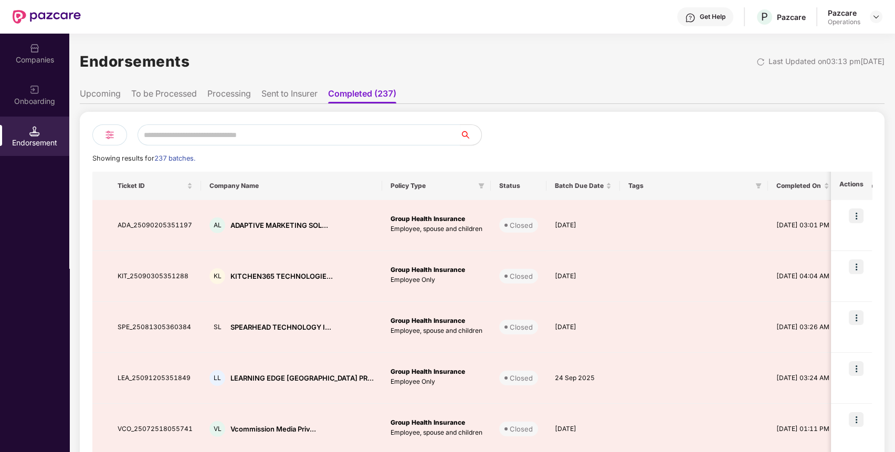
click at [227, 90] on li "Processing" at bounding box center [229, 95] width 44 height 15
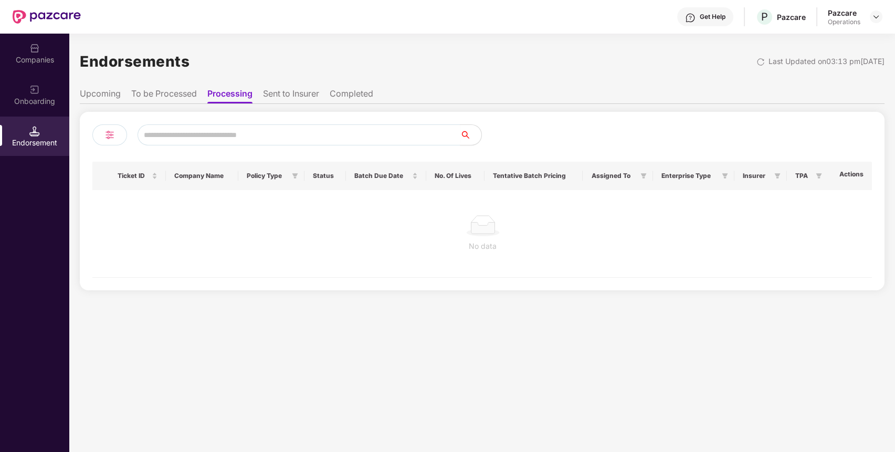
click at [184, 94] on li "To be Processed" at bounding box center [164, 95] width 66 height 15
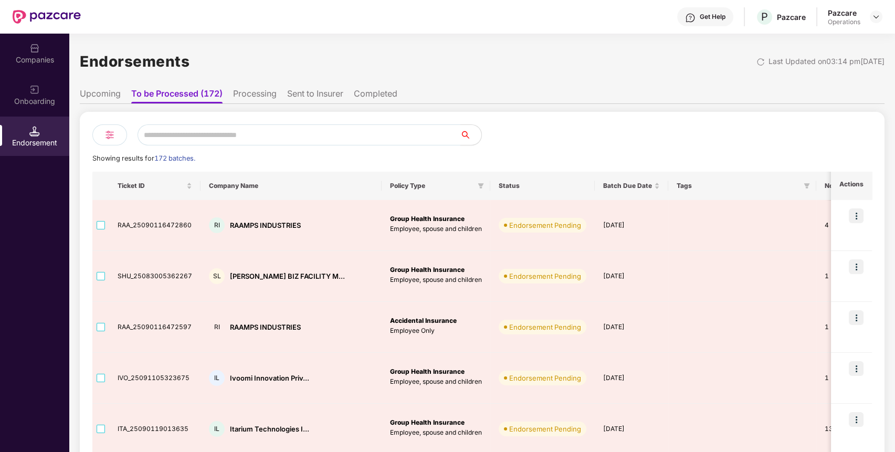
click at [203, 139] on input "text" at bounding box center [299, 134] width 323 height 21
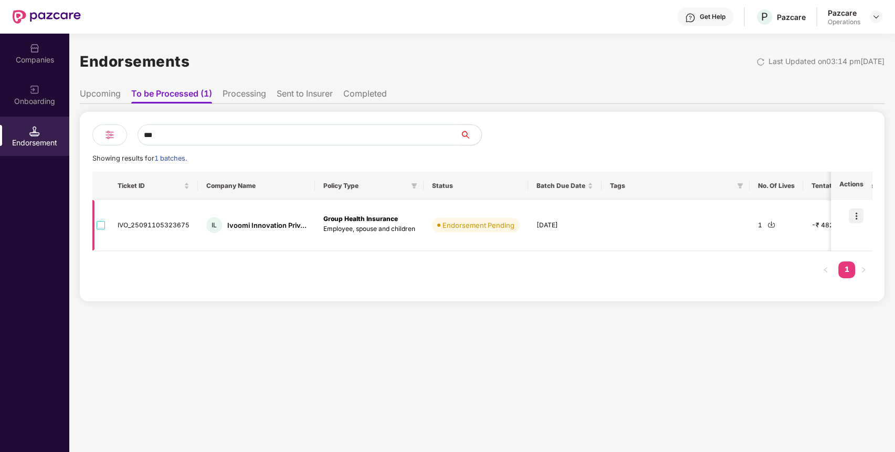
type input "***"
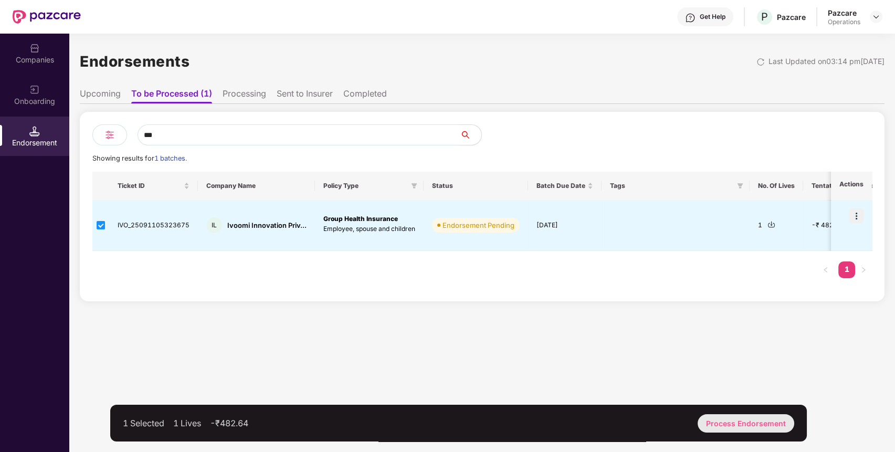
click at [721, 416] on div "Process Endorsement" at bounding box center [746, 423] width 97 height 18
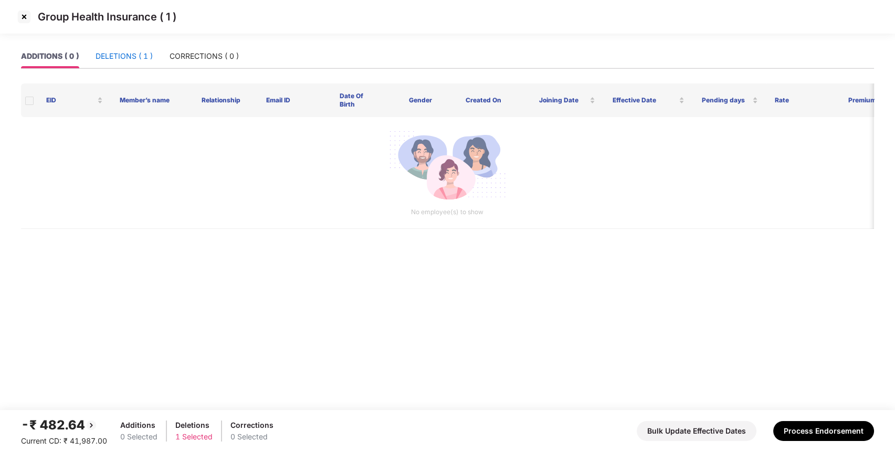
click at [131, 50] on div "DELETIONS ( 1 )" at bounding box center [124, 56] width 57 height 12
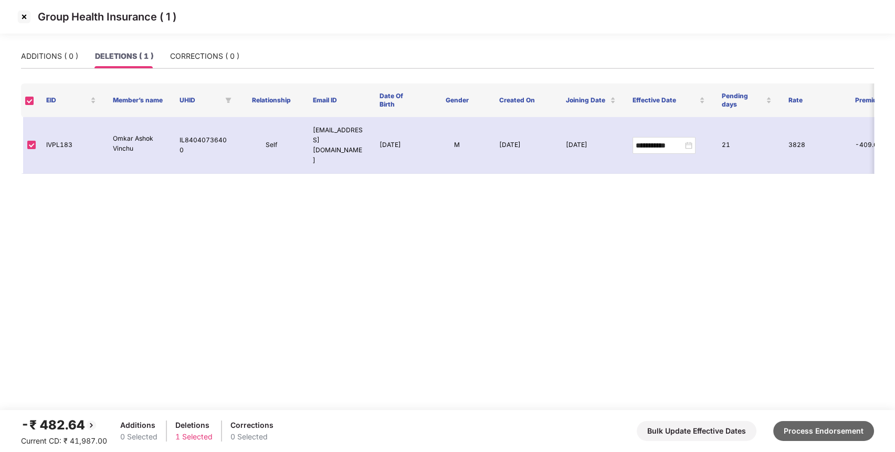
click at [819, 422] on button "Process Endorsement" at bounding box center [823, 431] width 101 height 20
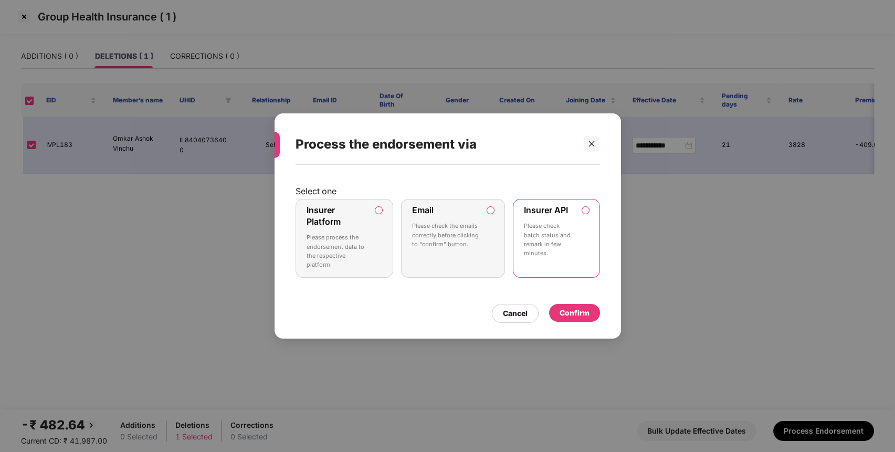
click at [573, 309] on div "Confirm" at bounding box center [575, 313] width 30 height 12
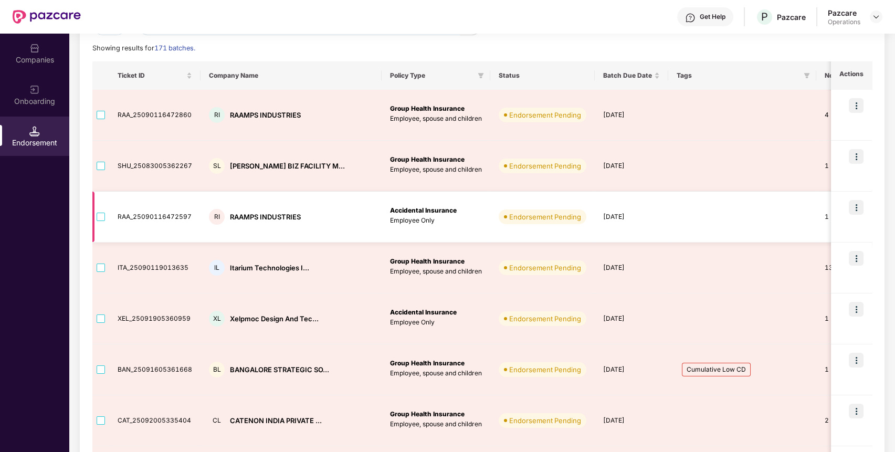
scroll to position [114, 0]
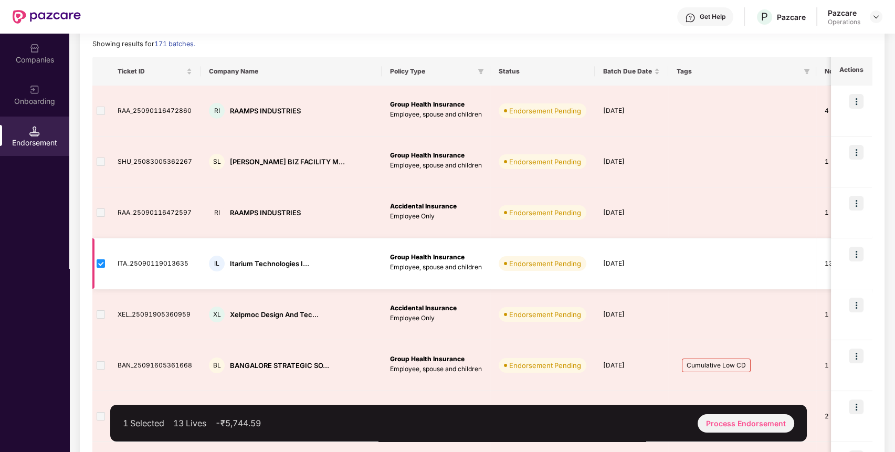
click at [838, 264] on img at bounding box center [842, 263] width 8 height 8
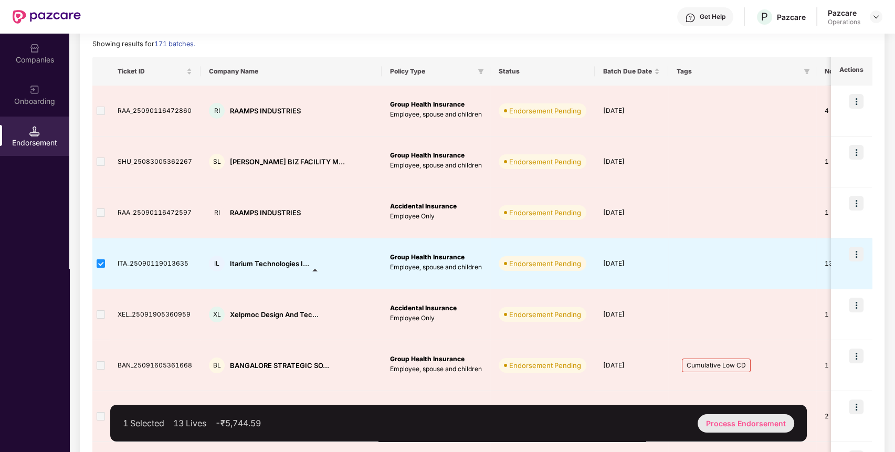
click at [740, 421] on div "Process Endorsement" at bounding box center [746, 423] width 97 height 18
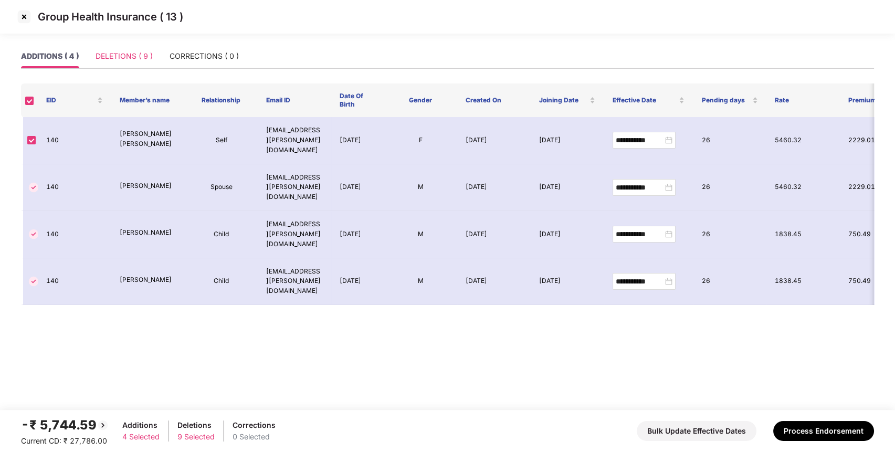
click at [142, 50] on div "DELETIONS ( 9 )" at bounding box center [124, 56] width 57 height 24
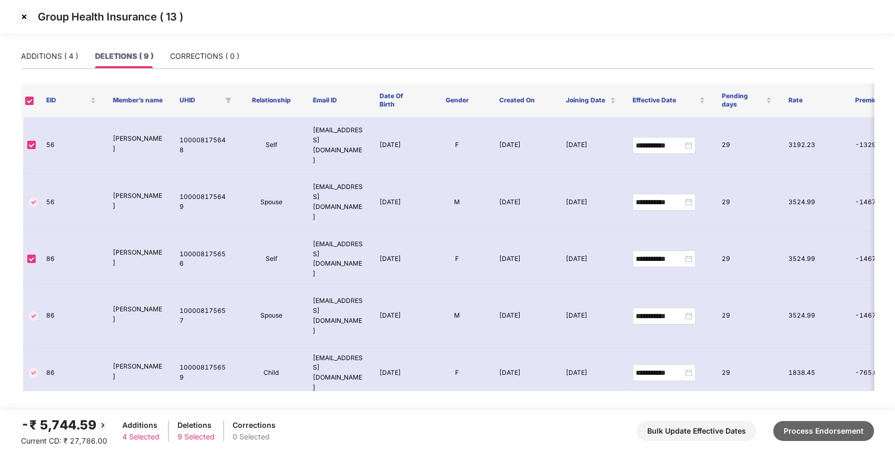
click at [804, 424] on button "Process Endorsement" at bounding box center [823, 431] width 101 height 20
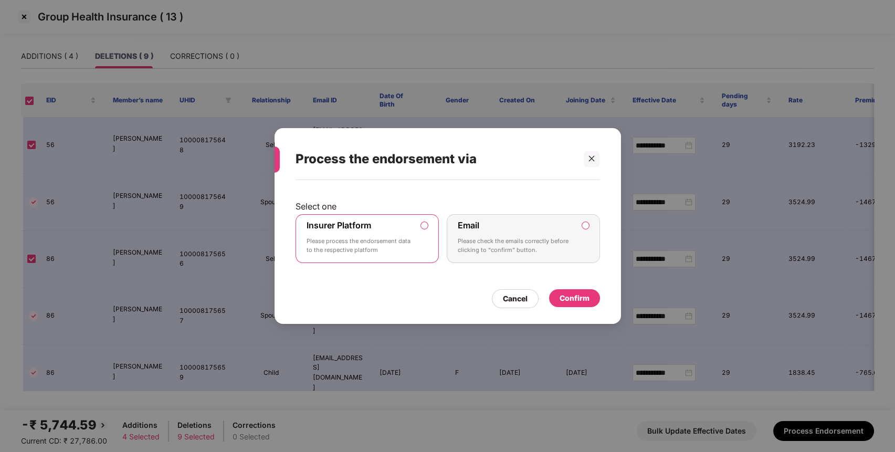
click at [575, 296] on div "Confirm" at bounding box center [575, 298] width 30 height 12
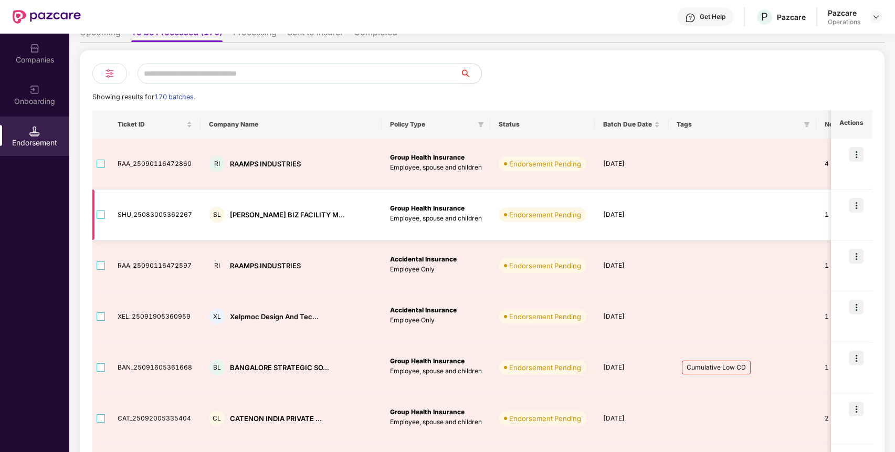
scroll to position [67, 0]
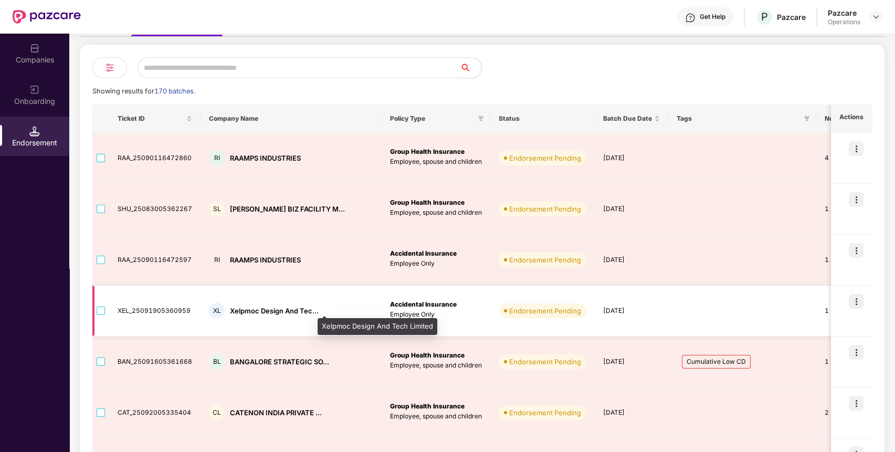
click at [277, 310] on div "Xelpmoc Design And Tec..." at bounding box center [274, 311] width 89 height 10
copy div "Xelpmoc Design And Tec..."
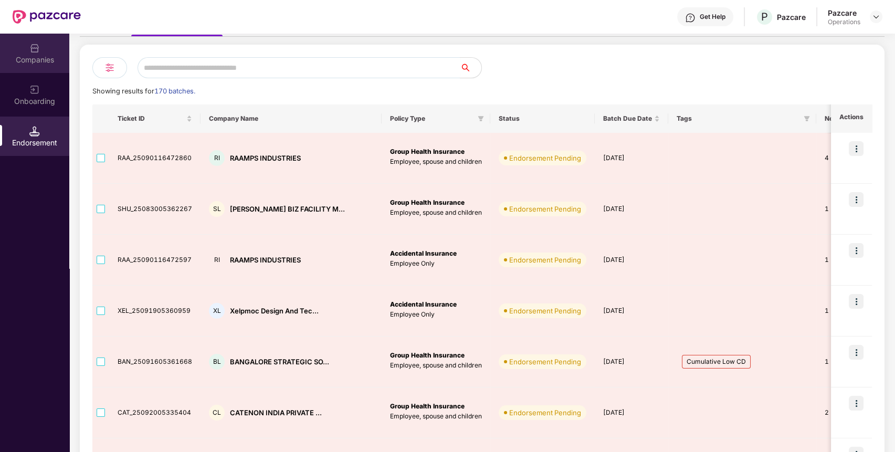
click at [46, 64] on div "Companies" at bounding box center [34, 60] width 69 height 10
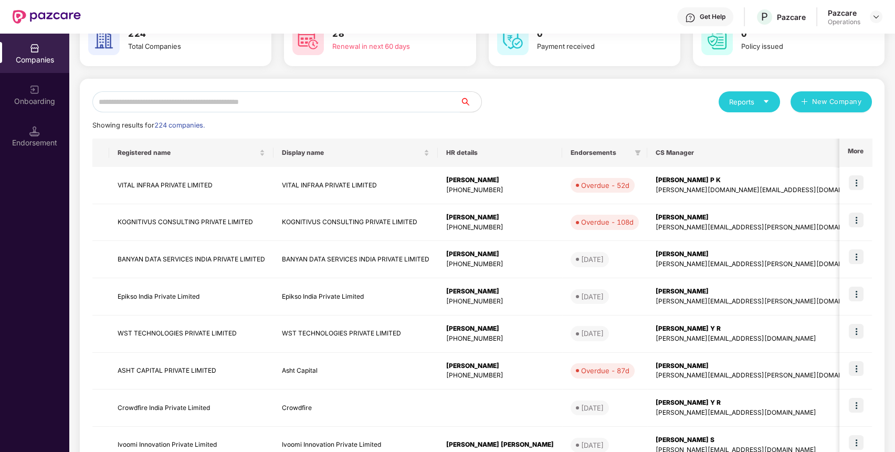
scroll to position [0, 0]
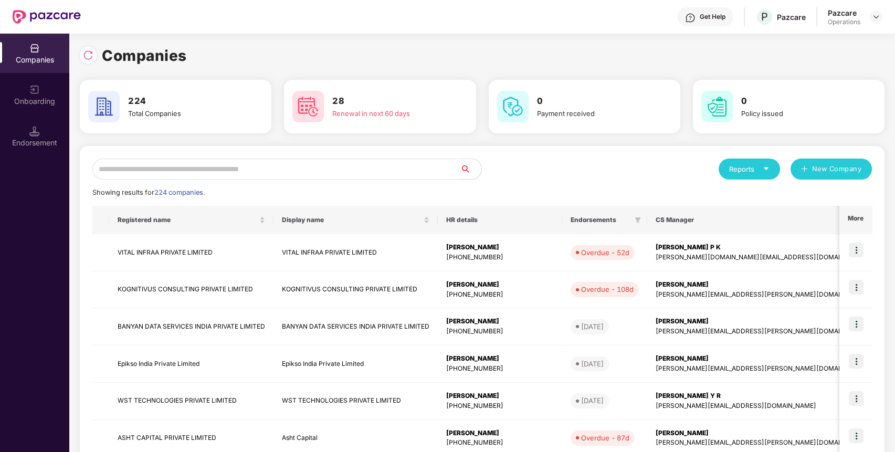
paste input "**********"
click at [255, 170] on input "text" at bounding box center [276, 169] width 368 height 21
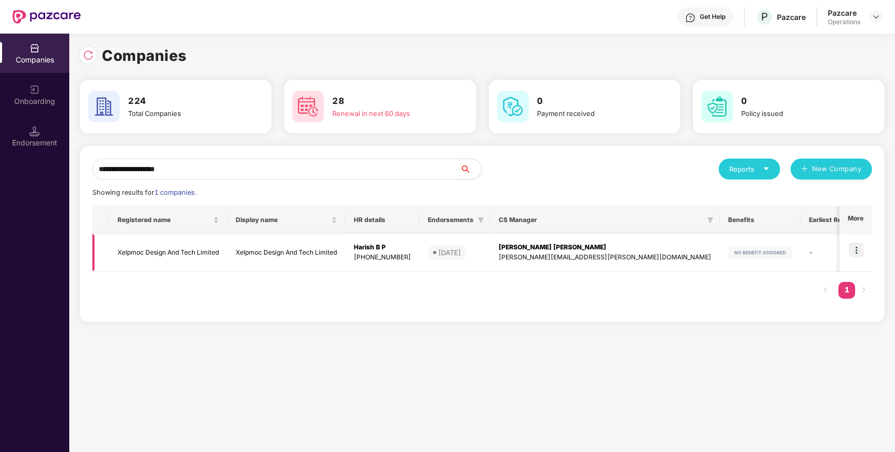
type input "**********"
click at [194, 251] on td "Xelpmoc Design And Tech Limited" at bounding box center [168, 252] width 118 height 37
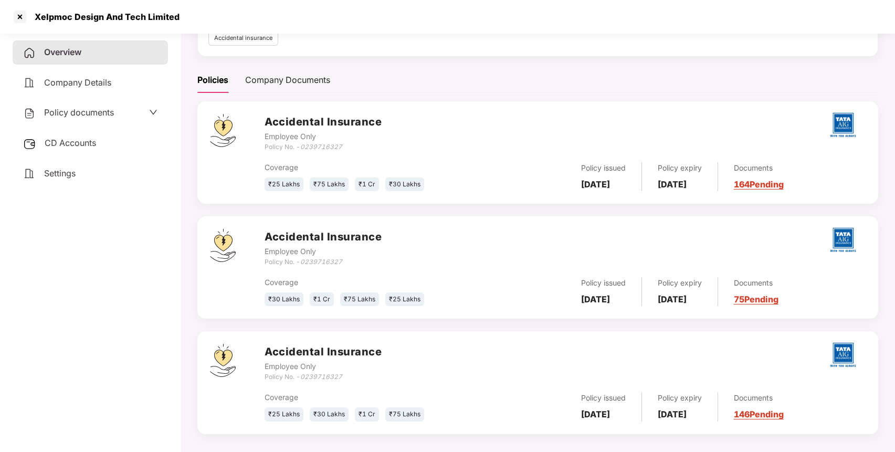
scroll to position [124, 0]
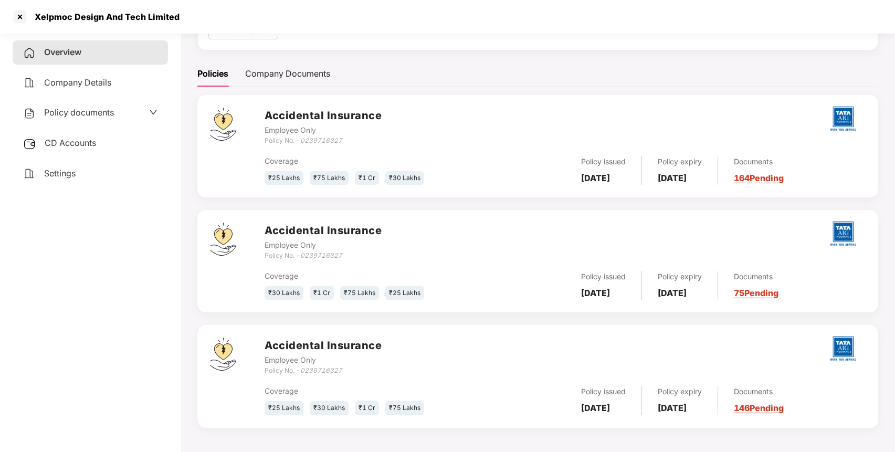
click at [119, 114] on div "Policy documents" at bounding box center [90, 113] width 134 height 14
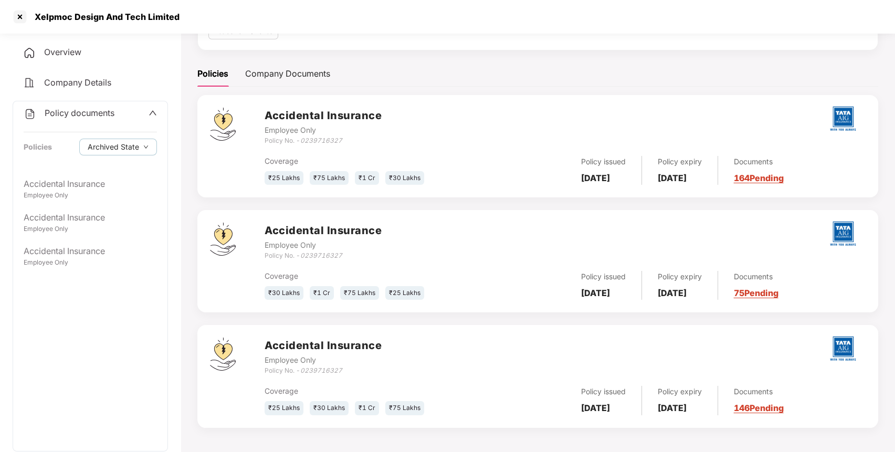
scroll to position [0, 0]
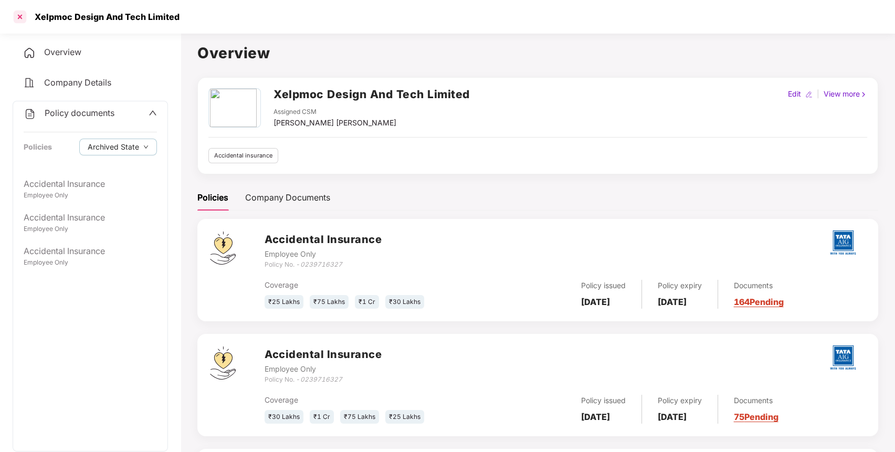
click at [17, 15] on div at bounding box center [20, 16] width 17 height 17
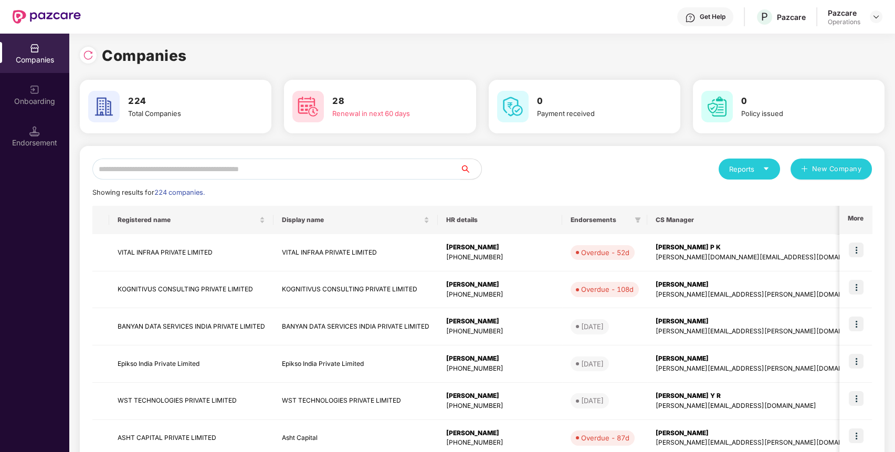
paste input "**********"
click at [224, 166] on input "text" at bounding box center [276, 169] width 368 height 21
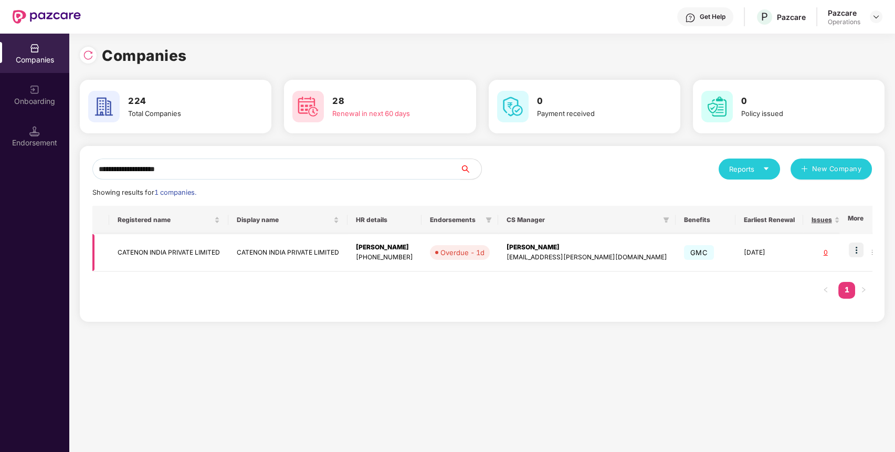
type input "**********"
click at [164, 243] on td "CATENON INDIA PRIVATE LIMITED" at bounding box center [168, 252] width 119 height 37
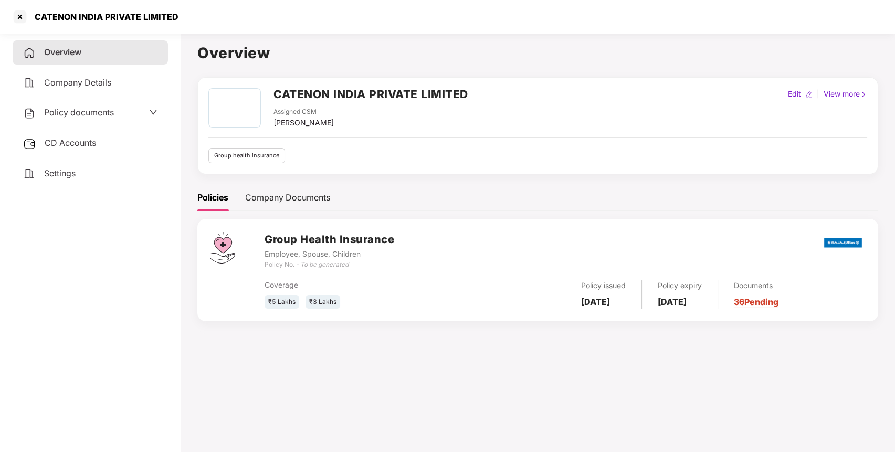
click at [326, 88] on h2 "CATENON INDIA PRIVATE LIMITED" at bounding box center [370, 94] width 195 height 17
copy h2 "CATENON INDIA PRIVATE LIMITED"
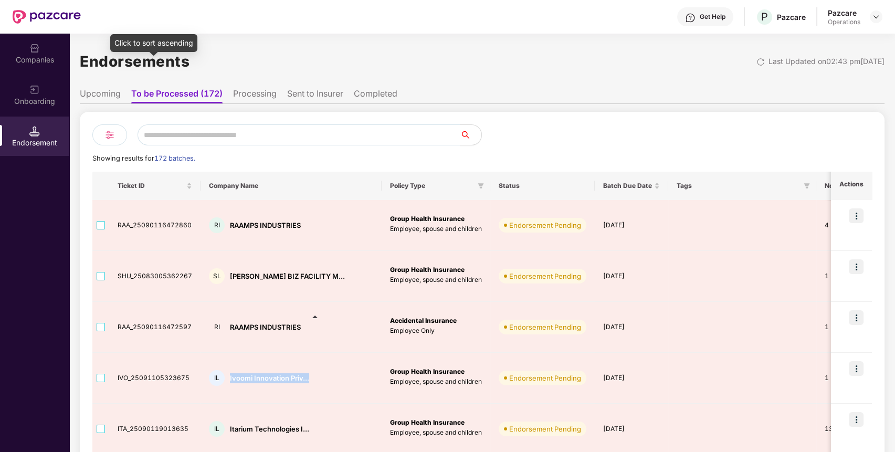
scroll to position [119, 0]
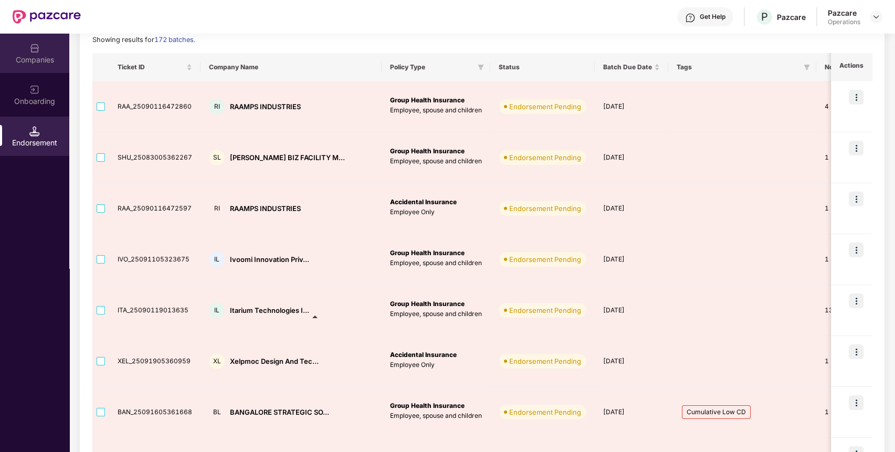
click at [38, 70] on div "Companies" at bounding box center [34, 53] width 69 height 39
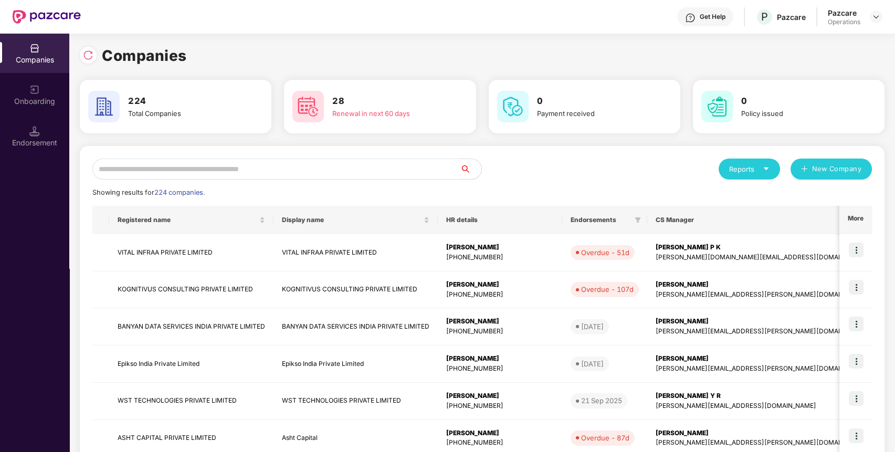
scroll to position [0, 0]
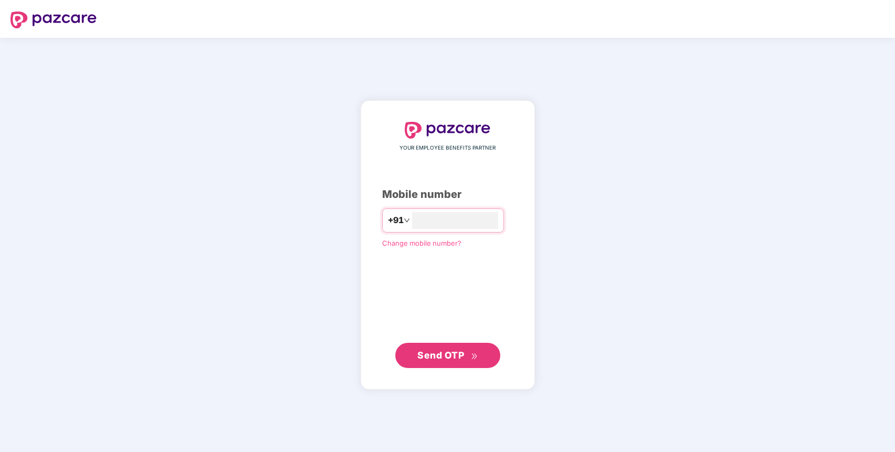
type input "**********"
click at [450, 357] on span "Send OTP" at bounding box center [440, 354] width 47 height 11
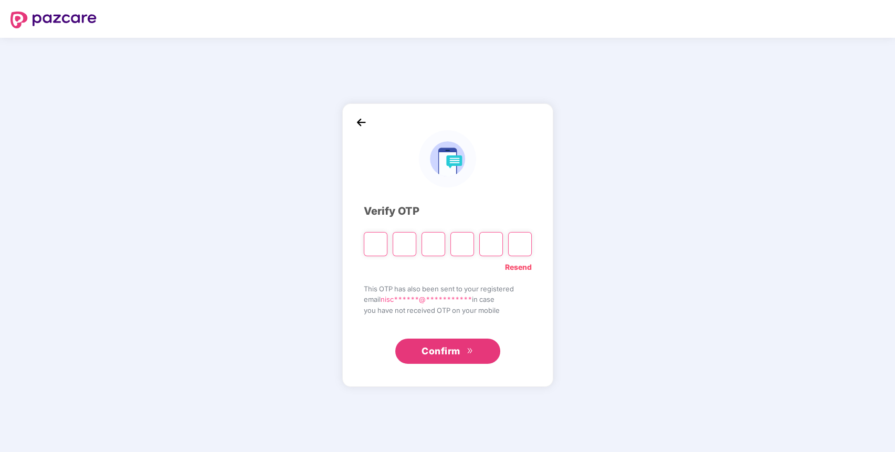
paste input "*"
type input "*"
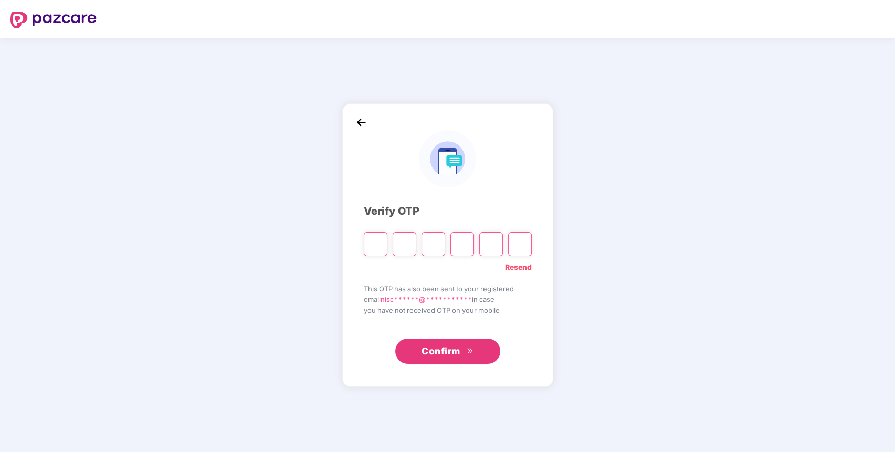
type input "*"
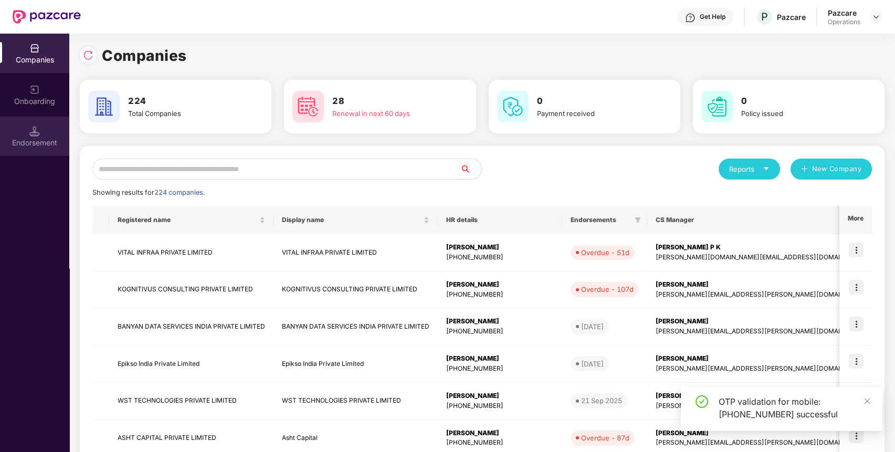
click at [29, 117] on div "Endorsement" at bounding box center [34, 136] width 69 height 39
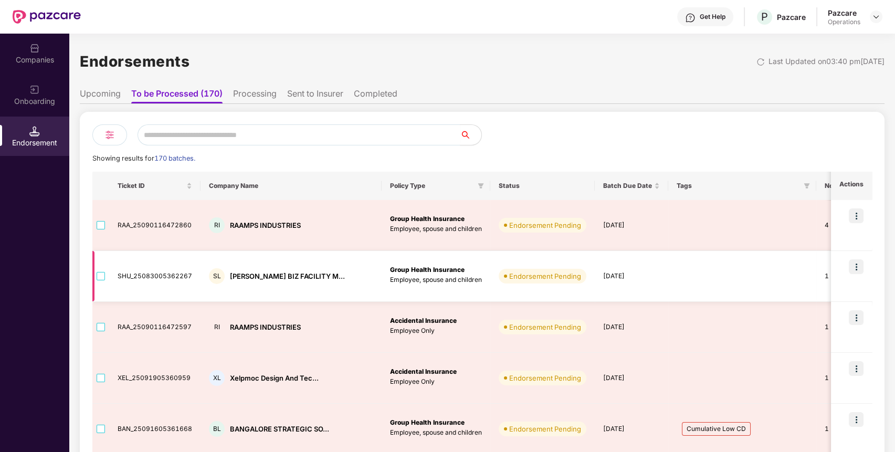
scroll to position [85, 0]
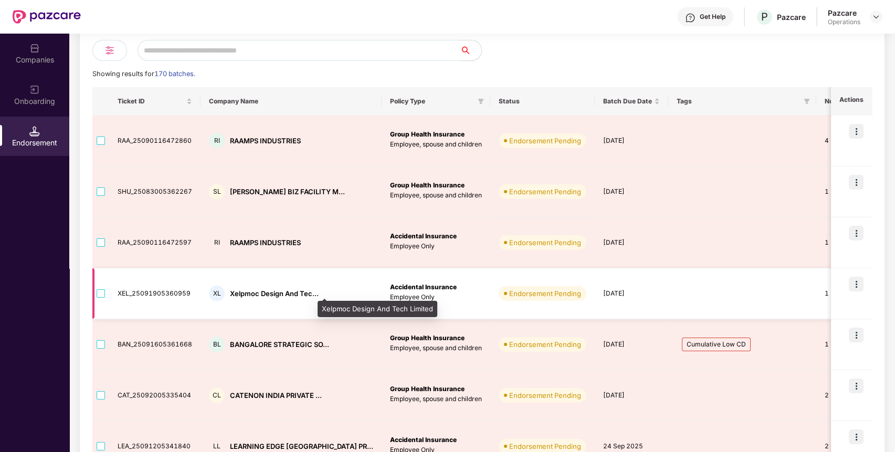
click at [286, 293] on div "Xelpmoc Design And Tec..." at bounding box center [274, 294] width 89 height 10
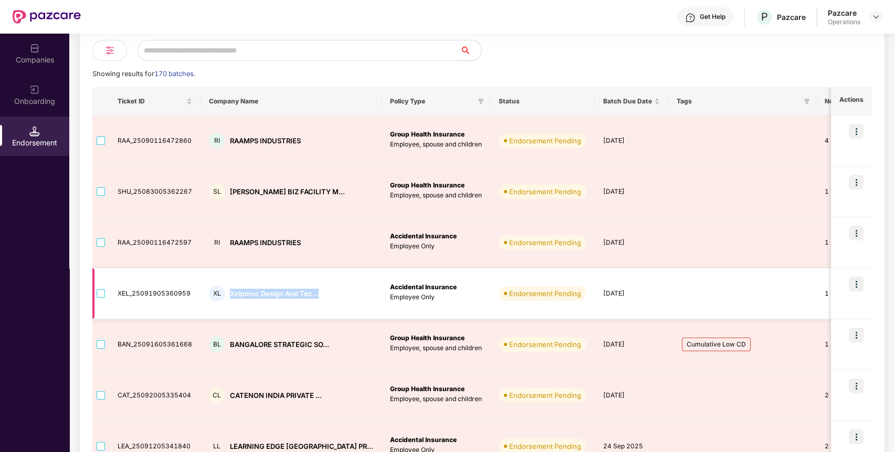
drag, startPoint x: 228, startPoint y: 290, endPoint x: 319, endPoint y: 287, distance: 90.8
click at [319, 287] on div "XL Xelpmoc Design And Tec..." at bounding box center [291, 294] width 164 height 16
copy div "Xelpmoc Design And Tec..."
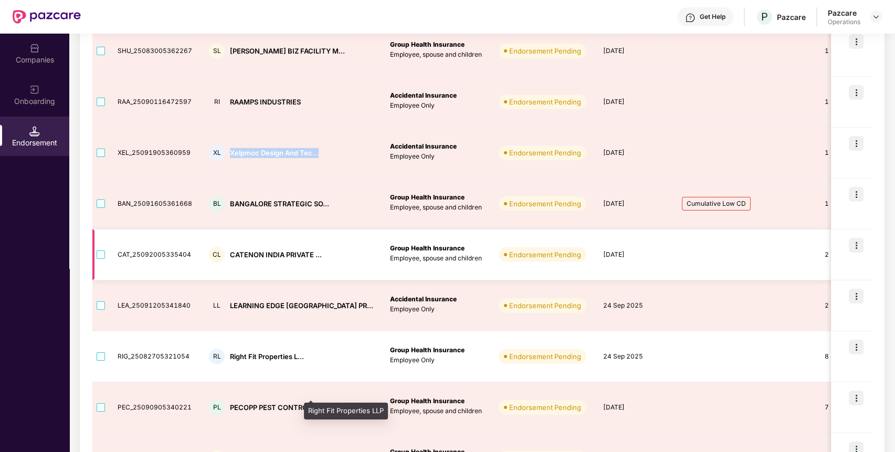
scroll to position [222, 0]
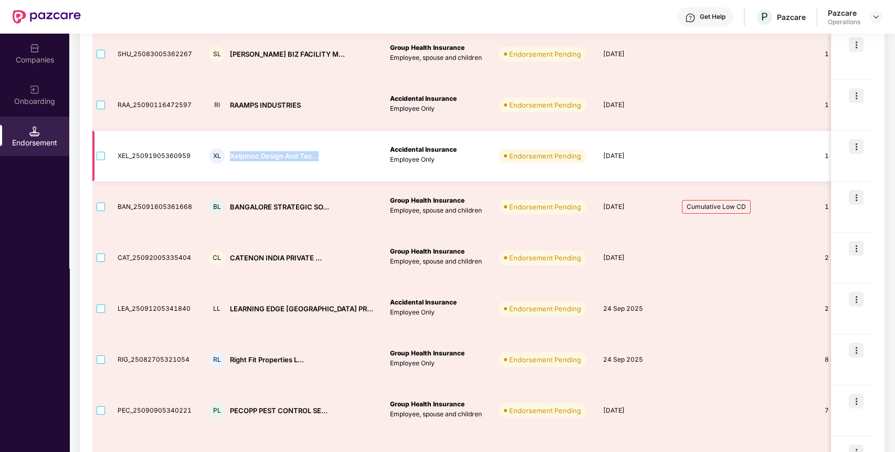
click at [834, 154] on img at bounding box center [838, 155] width 8 height 8
click at [853, 143] on img at bounding box center [856, 146] width 15 height 15
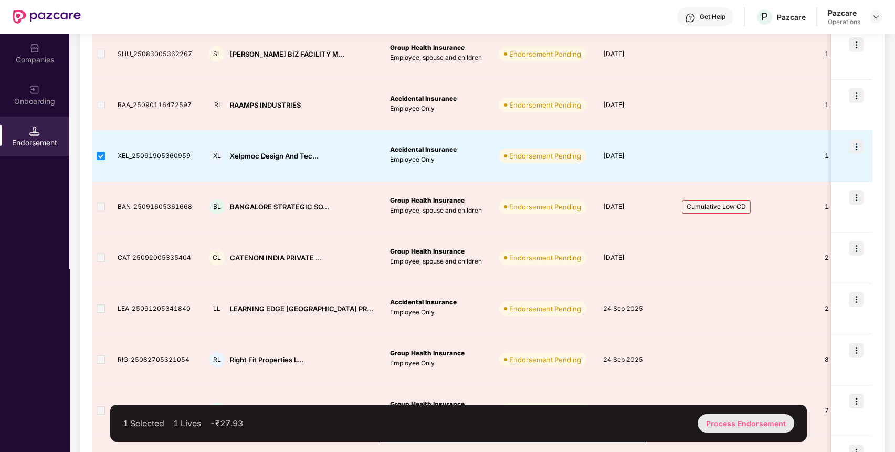
click at [722, 428] on div "Process Endorsement" at bounding box center [746, 423] width 97 height 18
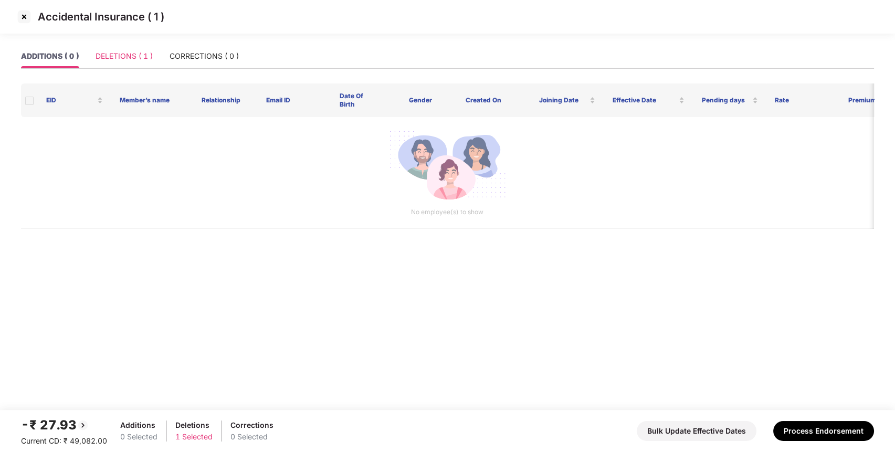
click at [130, 62] on div "DELETIONS ( 1 )" at bounding box center [124, 56] width 57 height 24
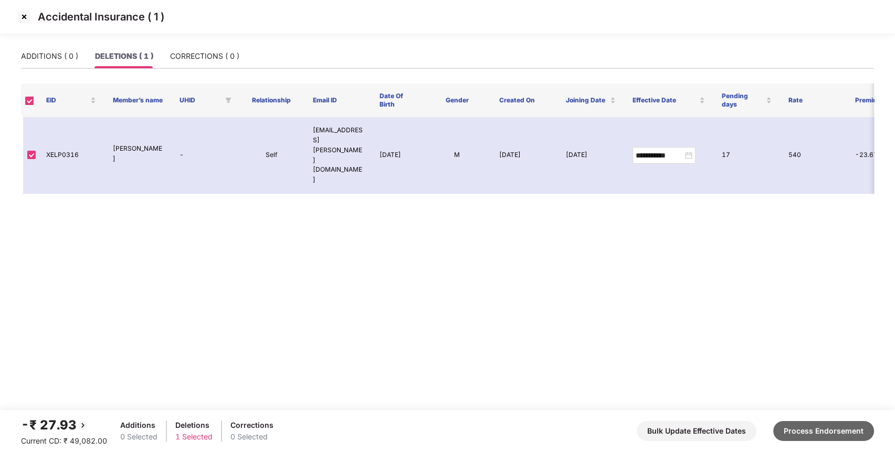
click at [805, 429] on button "Process Endorsement" at bounding box center [823, 431] width 101 height 20
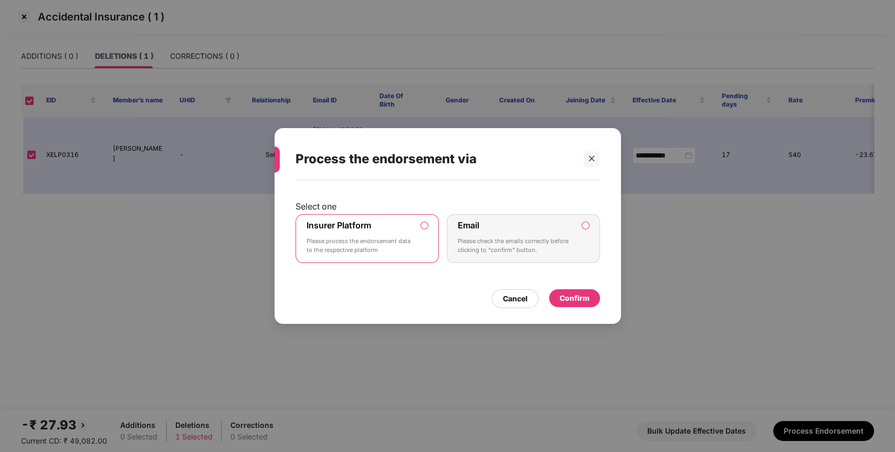
click at [575, 298] on div "Confirm" at bounding box center [575, 298] width 30 height 12
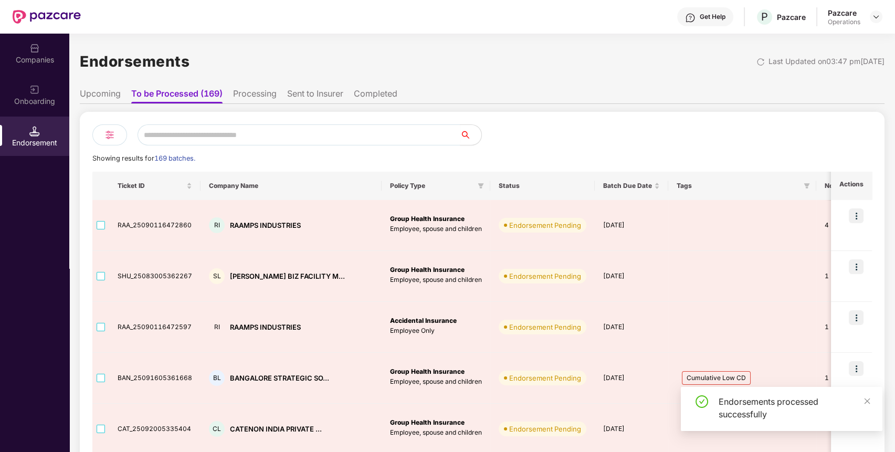
click at [33, 127] on img at bounding box center [34, 131] width 10 height 10
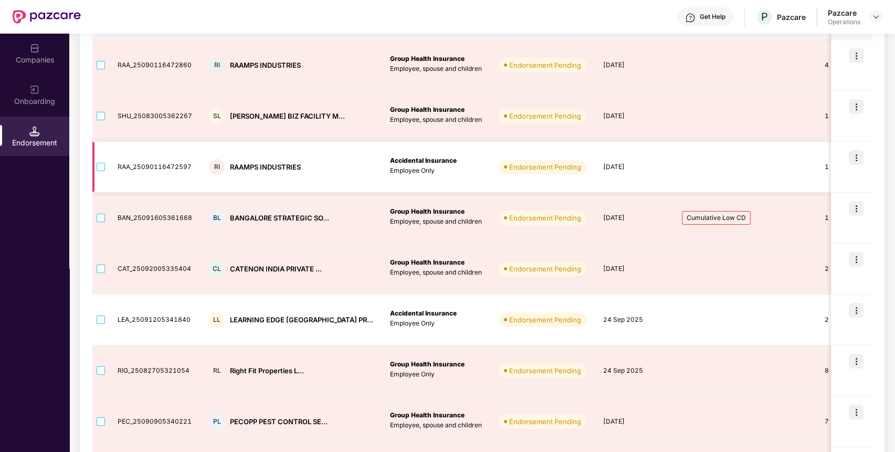
scroll to position [161, 0]
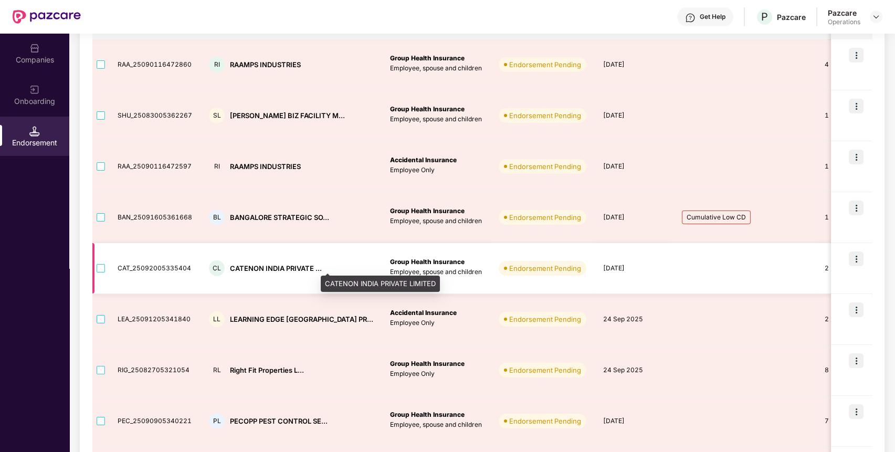
click at [269, 270] on div "CATENON INDIA PRIVATE ..." at bounding box center [276, 269] width 92 height 10
copy div "CATENON INDIA PRIVATE ..."
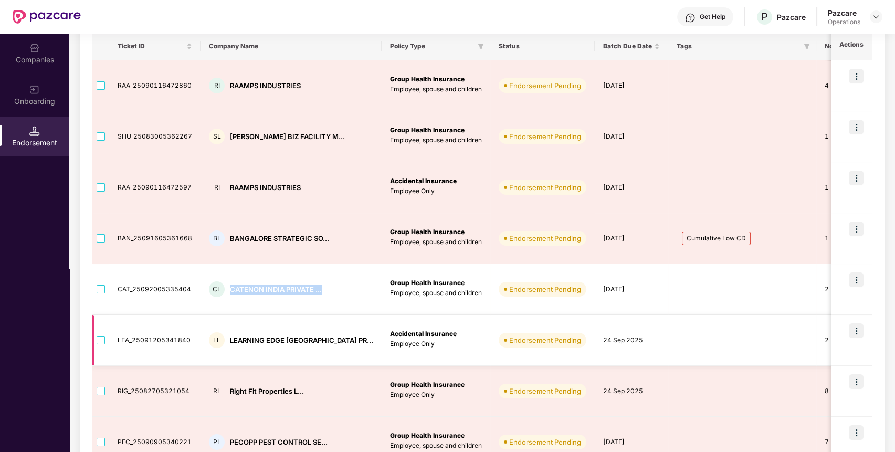
scroll to position [0, 0]
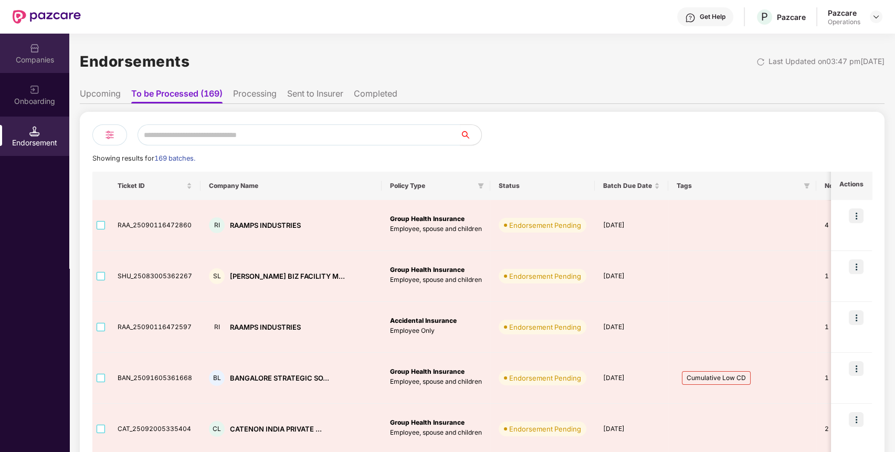
click at [56, 55] on div "Companies" at bounding box center [34, 60] width 69 height 10
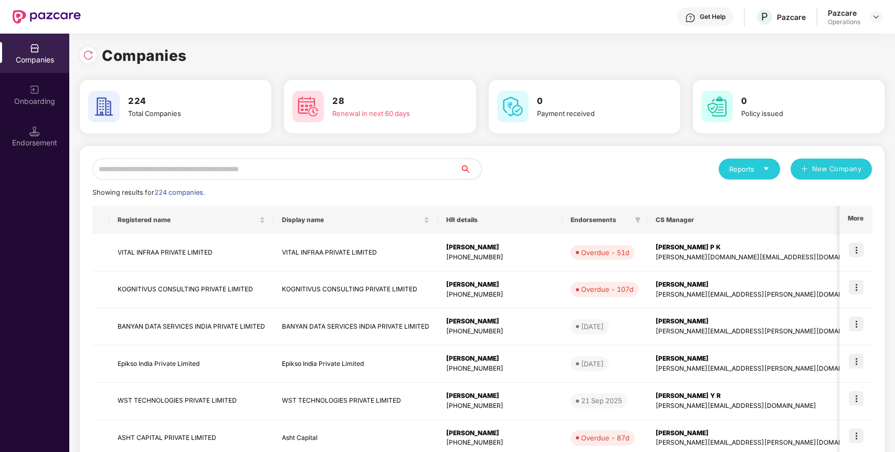
click at [212, 166] on input "text" at bounding box center [276, 169] width 368 height 21
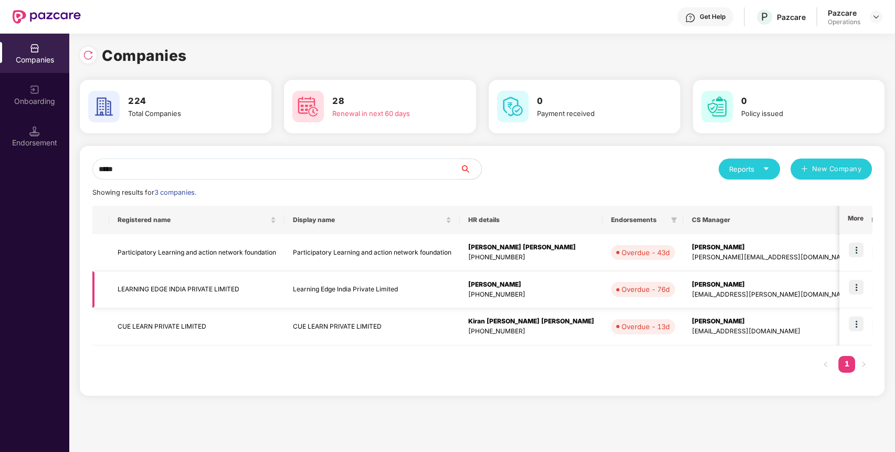
type input "*****"
click at [177, 277] on td "LEARNING EDGE INDIA PRIVATE LIMITED" at bounding box center [196, 289] width 175 height 37
